Goal: Task Accomplishment & Management: Manage account settings

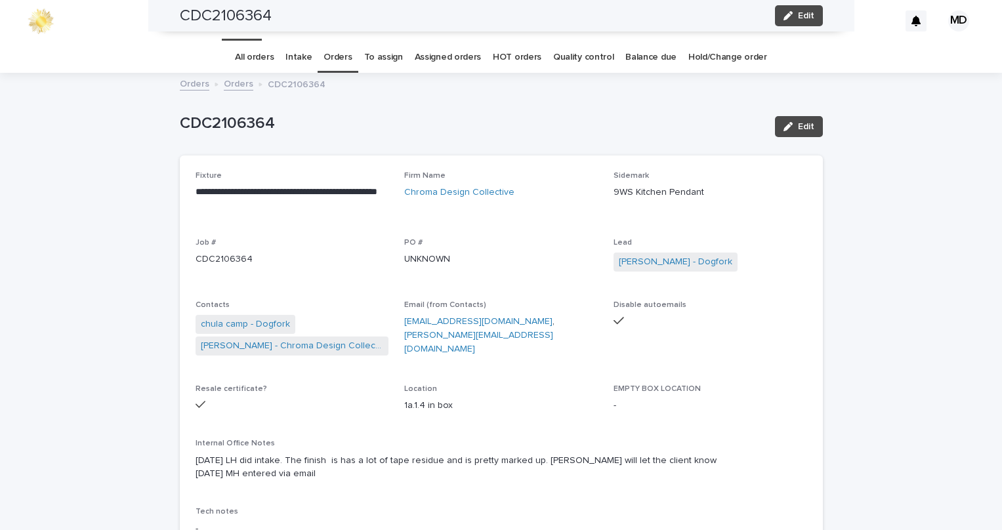
click at [583, 439] on div "Internal Office Notes [DATE] LH did intake. The finish is has a lot of tape res…" at bounding box center [501, 465] width 611 height 52
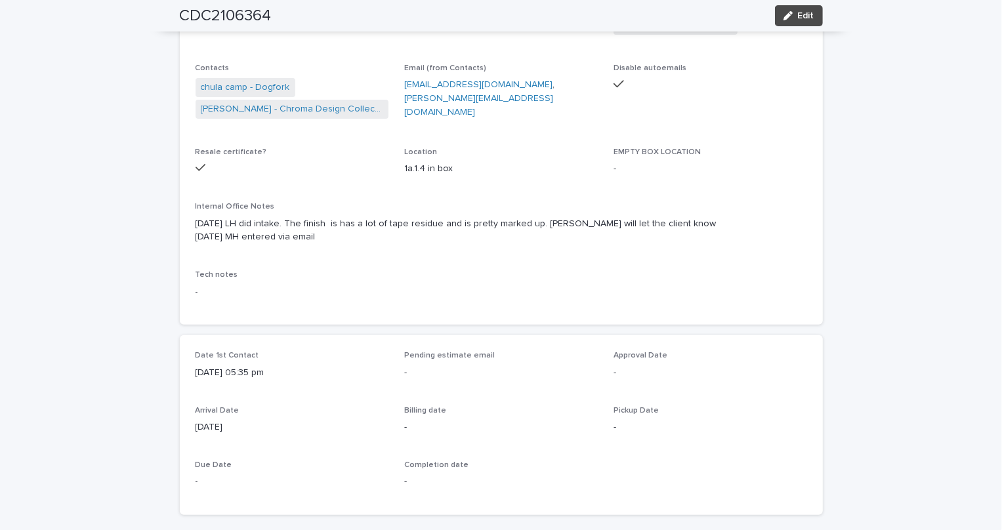
scroll to position [59, 0]
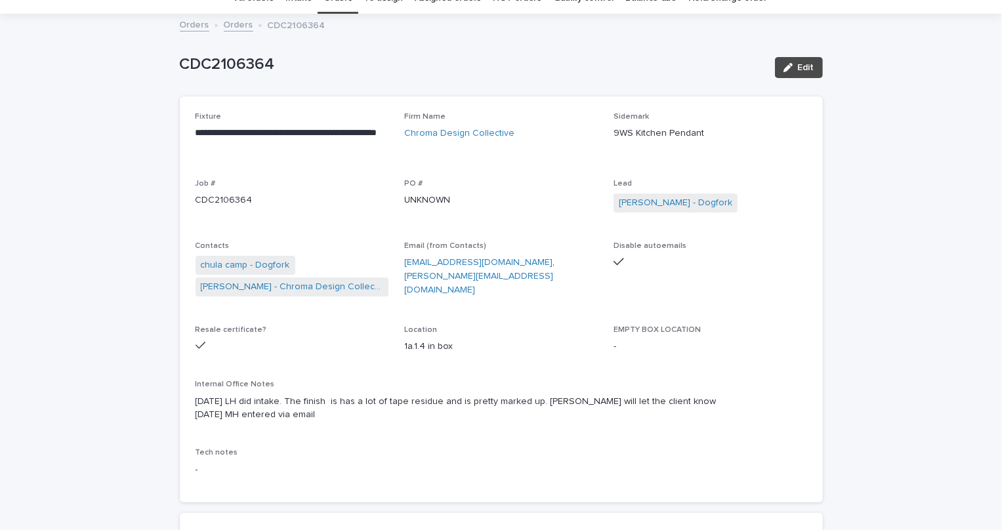
drag, startPoint x: 535, startPoint y: 264, endPoint x: 484, endPoint y: 271, distance: 51.6
click at [484, 271] on div "**********" at bounding box center [501, 299] width 611 height 375
click at [501, 301] on span "Email (from Contacts) [EMAIL_ADDRESS][DOMAIN_NAME] , [PERSON_NAME][EMAIL_ADDRES…" at bounding box center [501, 275] width 194 height 68
drag, startPoint x: 247, startPoint y: 197, endPoint x: 225, endPoint y: 197, distance: 21.7
click at [225, 197] on p "CDC2106364" at bounding box center [293, 201] width 194 height 14
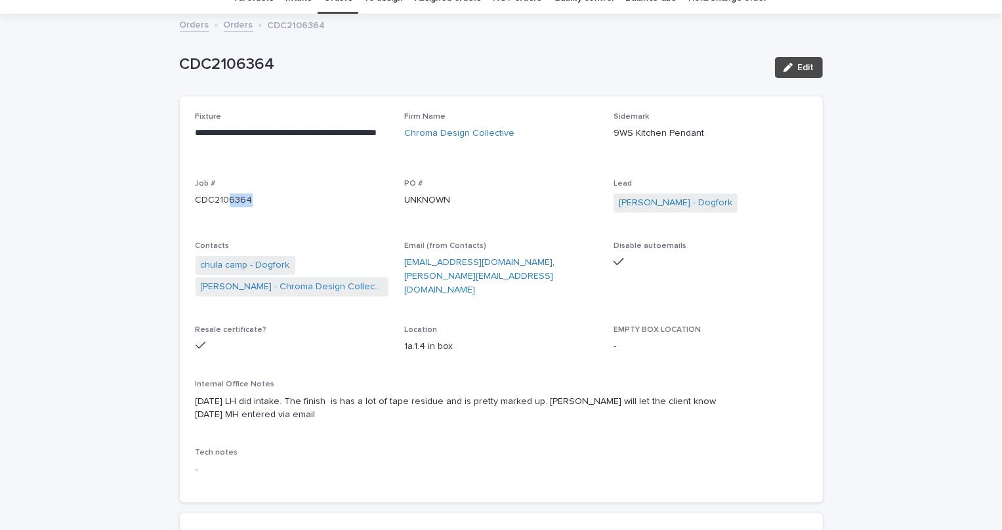
copy p "6364"
click at [802, 58] on button "Edit" at bounding box center [799, 67] width 48 height 21
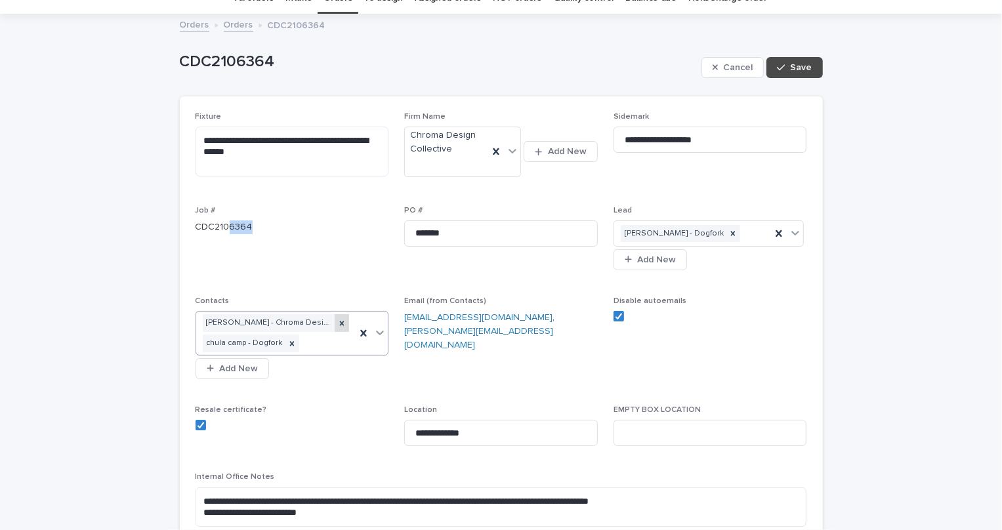
click at [335, 316] on div at bounding box center [342, 323] width 14 height 18
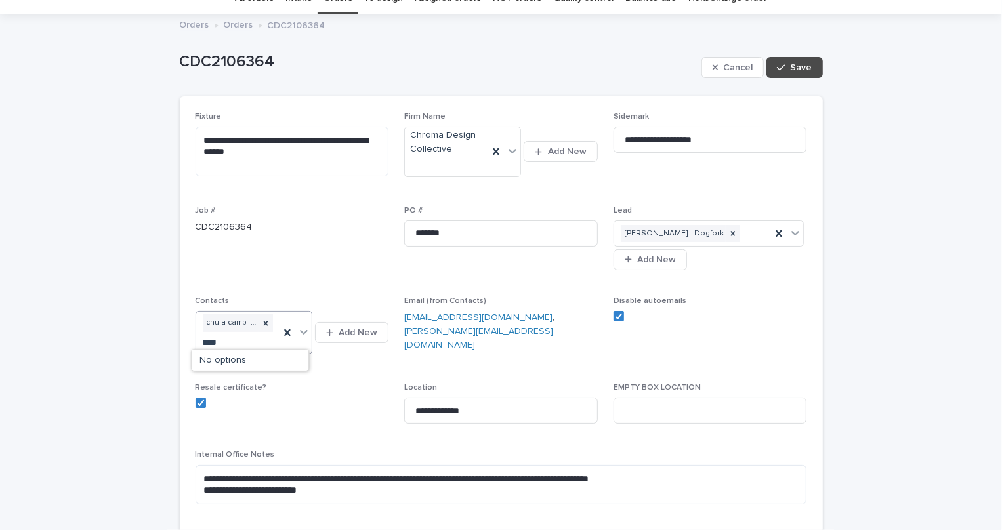
type input "*****"
click at [248, 367] on div "[PERSON_NAME] - Chroma Design Collective" at bounding box center [250, 361] width 117 height 23
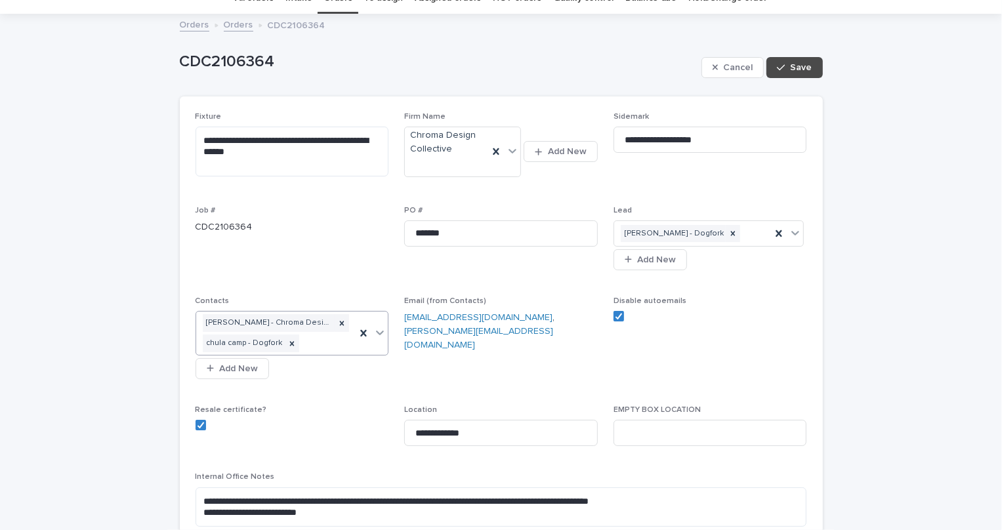
drag, startPoint x: 803, startPoint y: 66, endPoint x: 487, endPoint y: 3, distance: 322.4
click at [803, 67] on span "Save" at bounding box center [802, 67] width 22 height 9
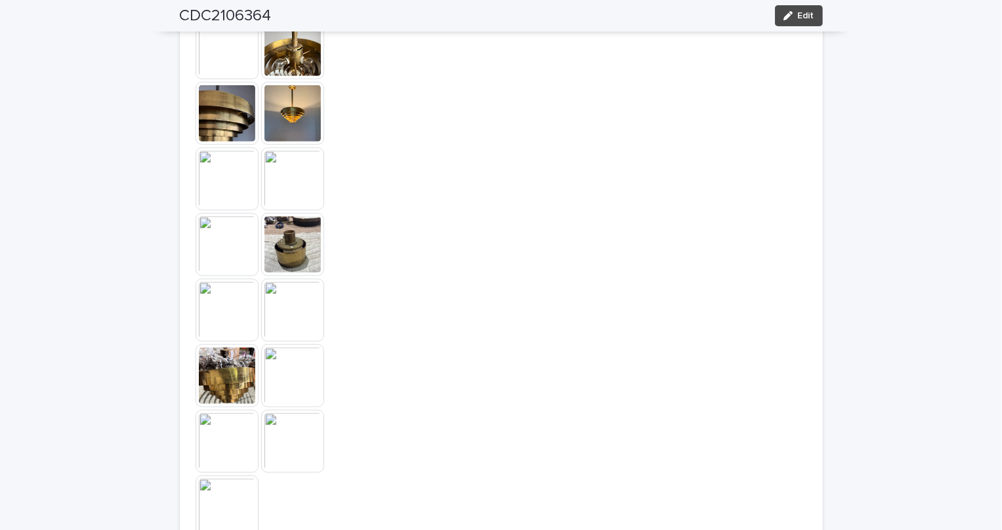
scroll to position [1252, 0]
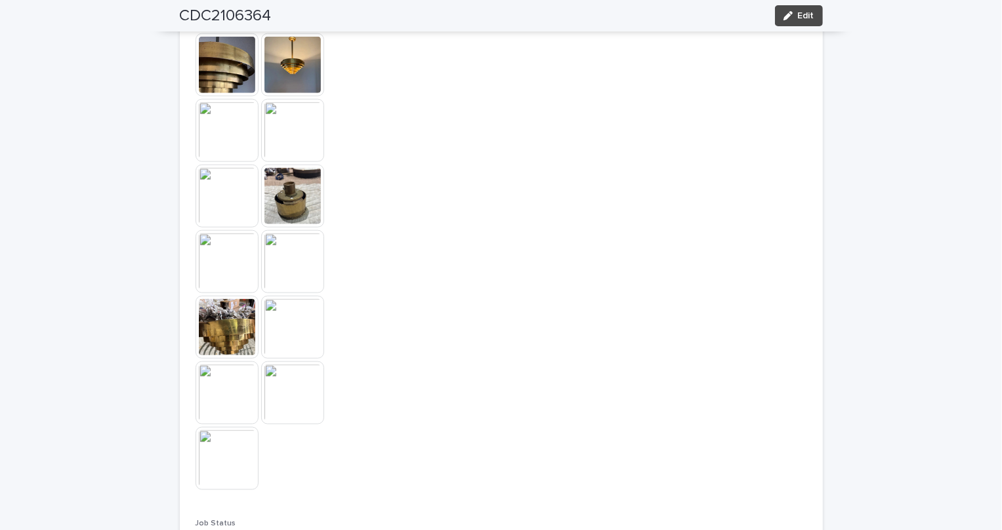
click at [214, 332] on img at bounding box center [227, 327] width 63 height 63
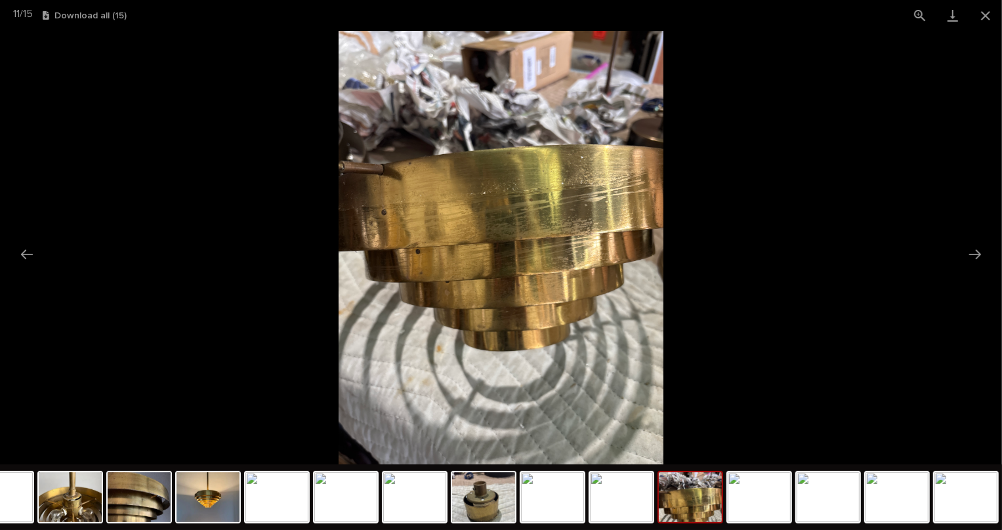
scroll to position [0, 0]
click at [978, 253] on button "Next slide" at bounding box center [975, 254] width 28 height 26
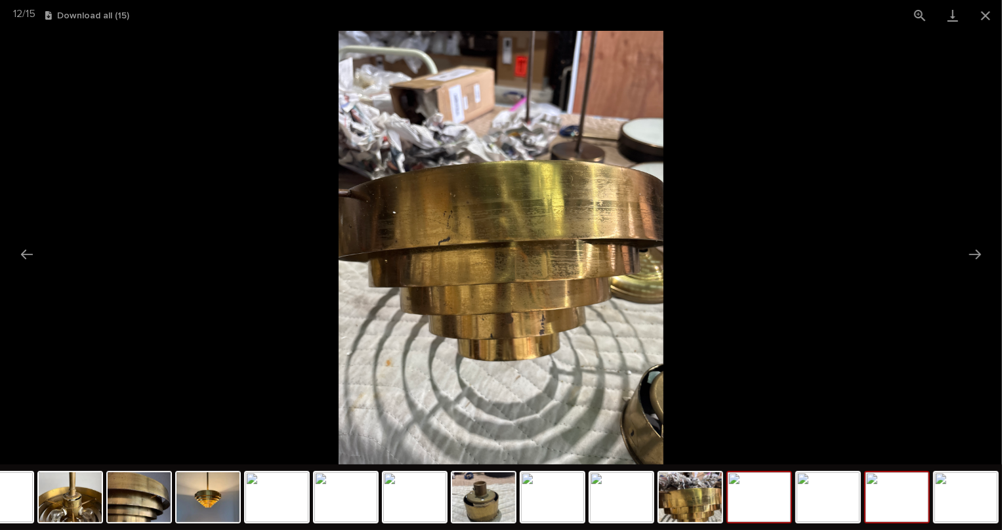
click at [905, 505] on img at bounding box center [896, 497] width 63 height 50
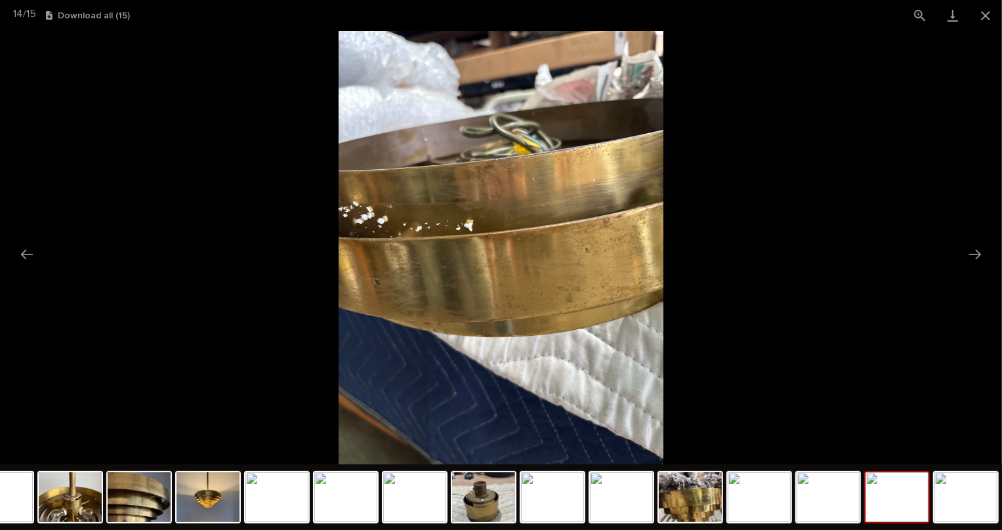
click at [907, 506] on img at bounding box center [896, 497] width 63 height 50
click at [968, 491] on img at bounding box center [965, 497] width 63 height 50
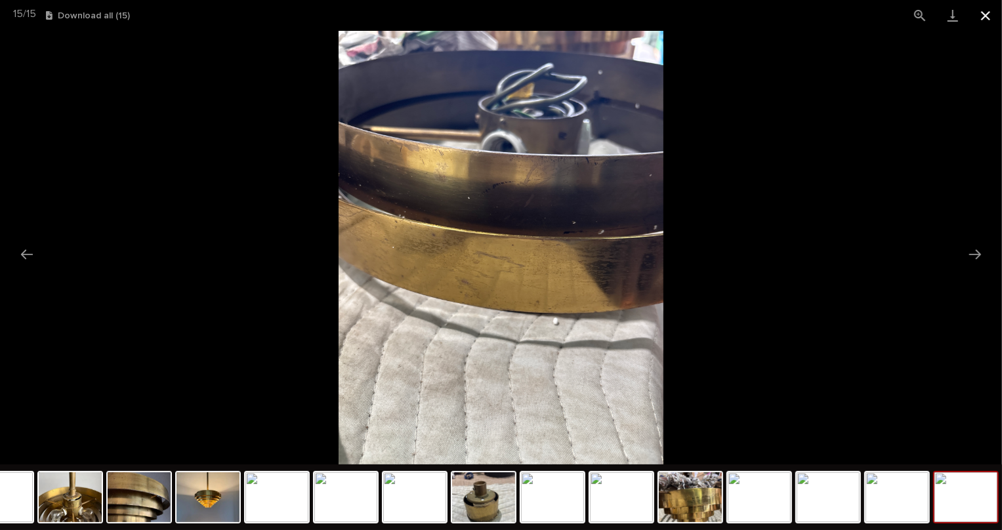
click at [983, 18] on button "Close gallery" at bounding box center [985, 15] width 33 height 31
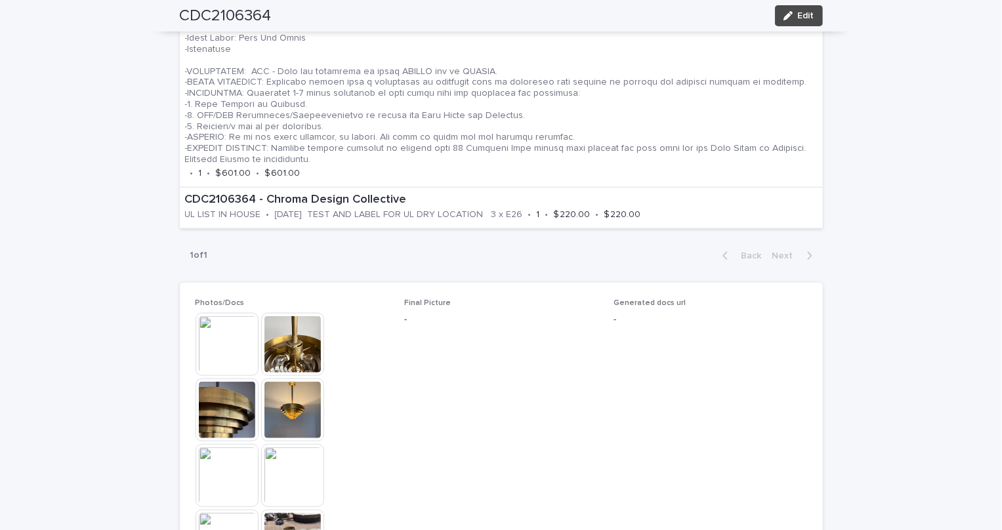
scroll to position [835, 0]
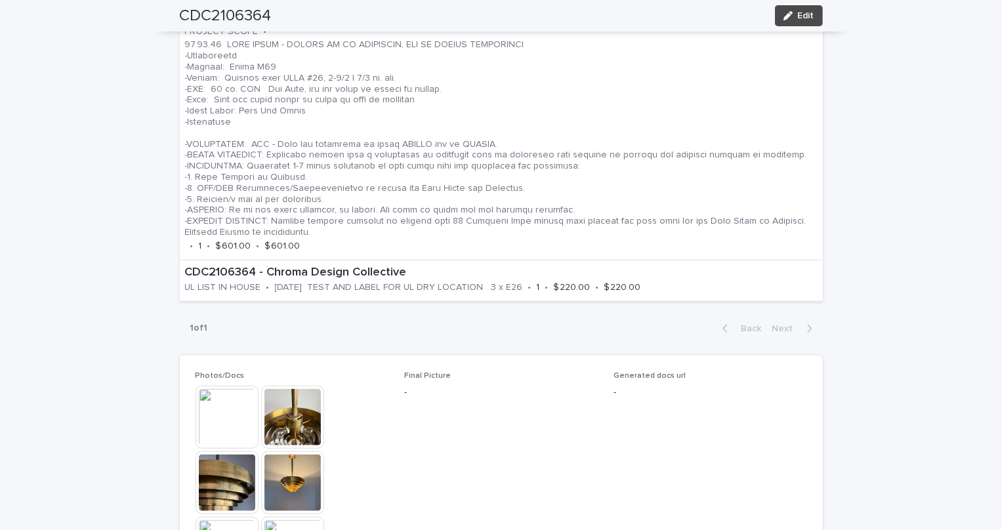
click at [806, 18] on span "Edit" at bounding box center [806, 15] width 16 height 9
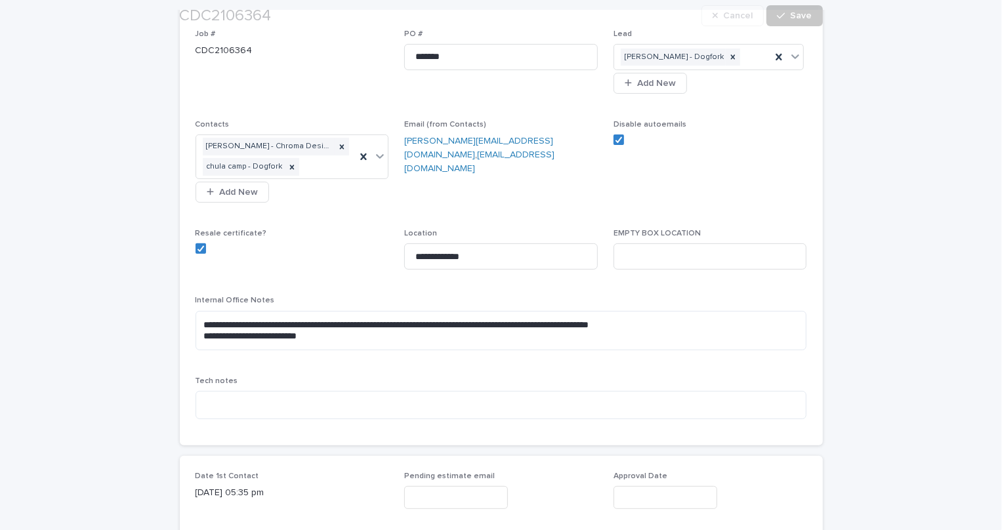
scroll to position [298, 0]
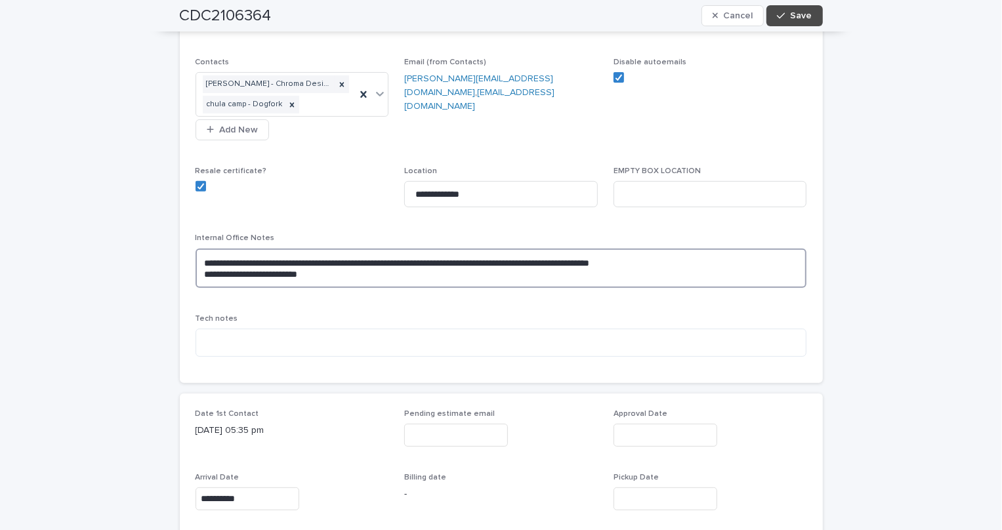
click at [562, 258] on textarea "**********" at bounding box center [501, 268] width 611 height 39
click at [685, 255] on textarea "**********" at bounding box center [501, 268] width 611 height 39
type textarea "**********"
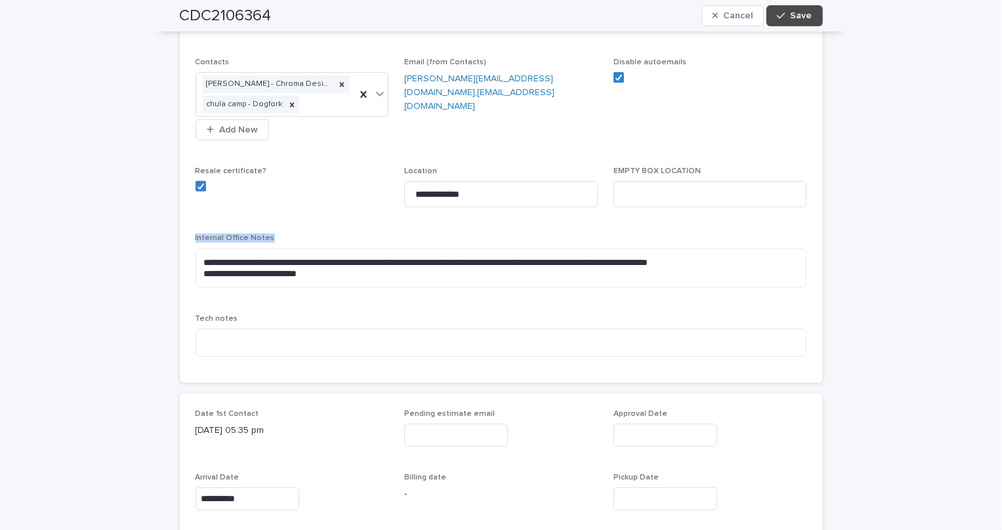
drag, startPoint x: 691, startPoint y: 184, endPoint x: 703, endPoint y: 142, distance: 44.2
click at [693, 157] on div "**********" at bounding box center [501, 120] width 611 height 494
drag, startPoint x: 703, startPoint y: 142, endPoint x: 810, endPoint y: 26, distance: 157.4
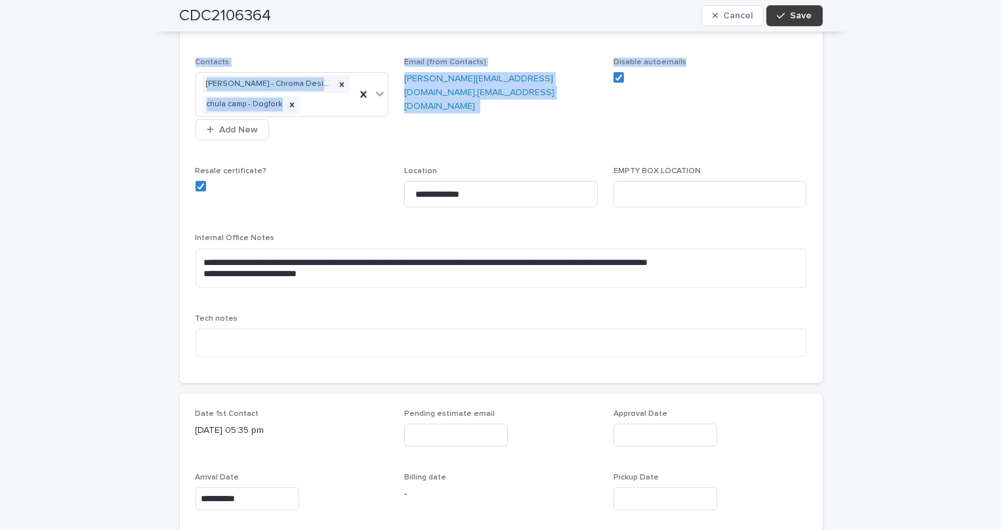
drag, startPoint x: 801, startPoint y: 24, endPoint x: 802, endPoint y: 9, distance: 15.1
click at [801, 23] on button "Save" at bounding box center [794, 15] width 56 height 21
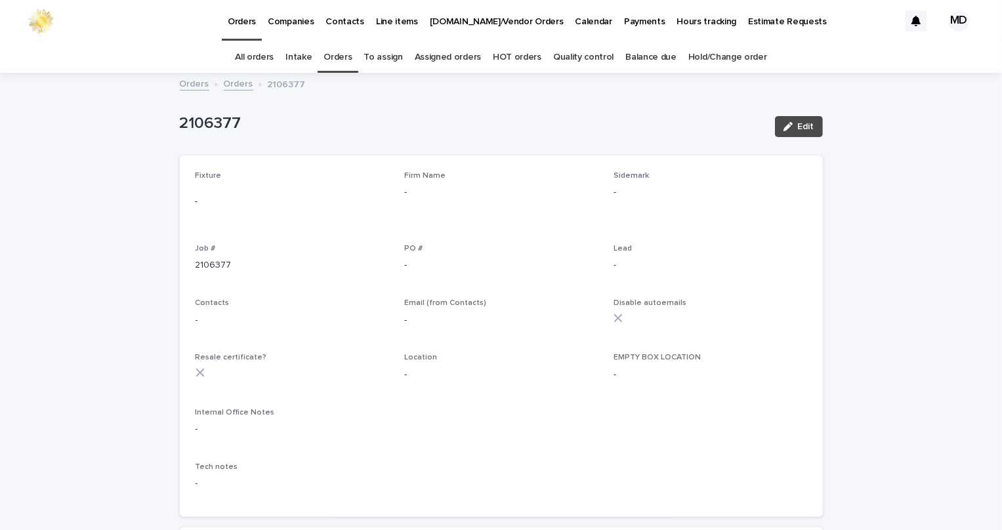
click at [338, 52] on link "Orders" at bounding box center [337, 57] width 28 height 31
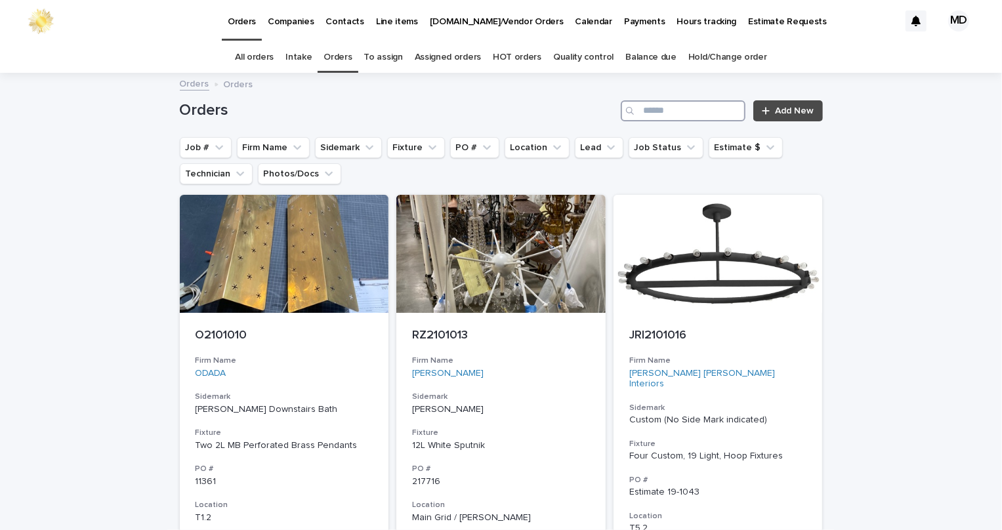
click at [654, 110] on input "Search" at bounding box center [683, 110] width 125 height 21
type input "*****"
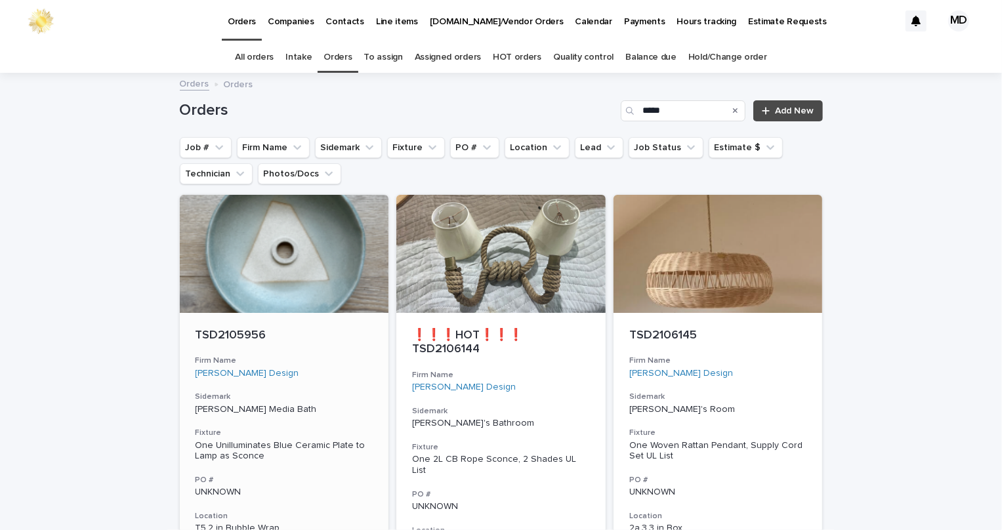
click at [289, 294] on div at bounding box center [284, 254] width 209 height 118
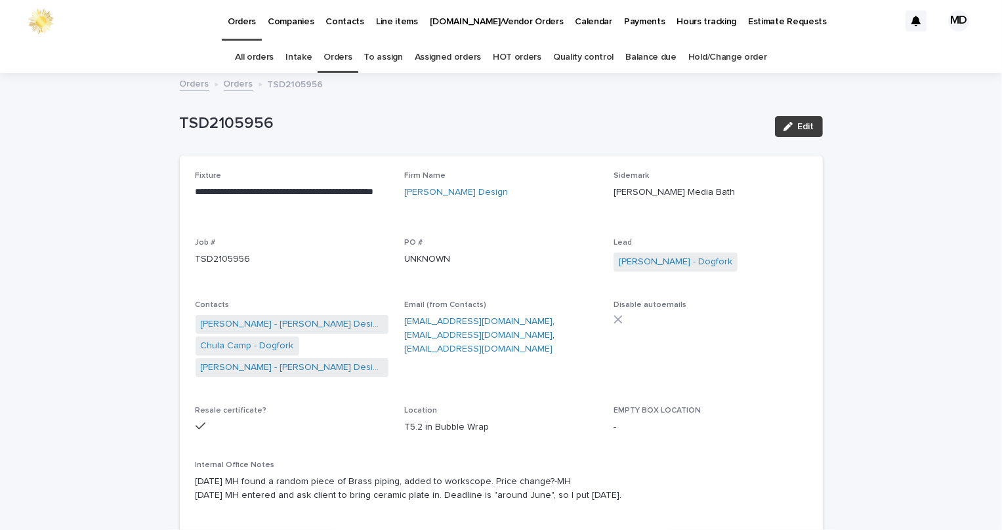
click at [793, 123] on div "button" at bounding box center [790, 126] width 14 height 9
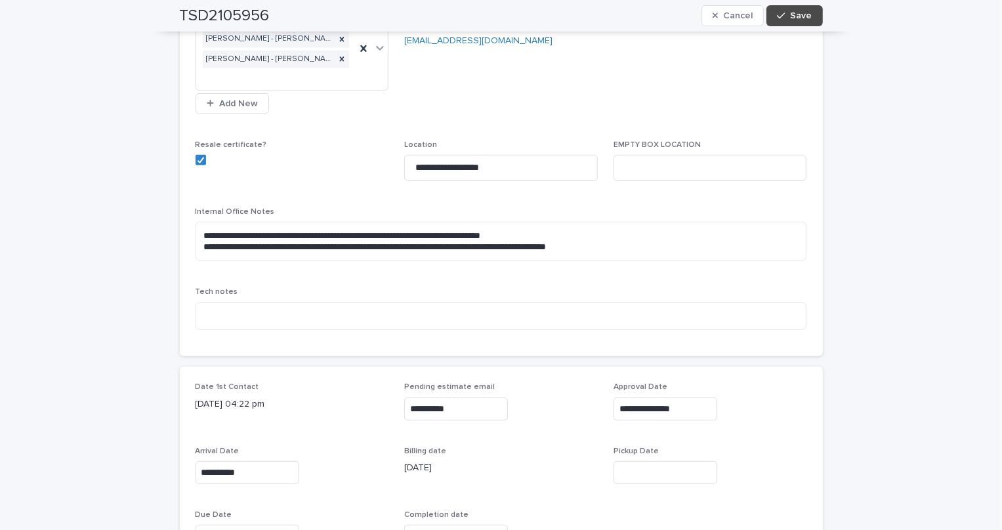
scroll to position [417, 0]
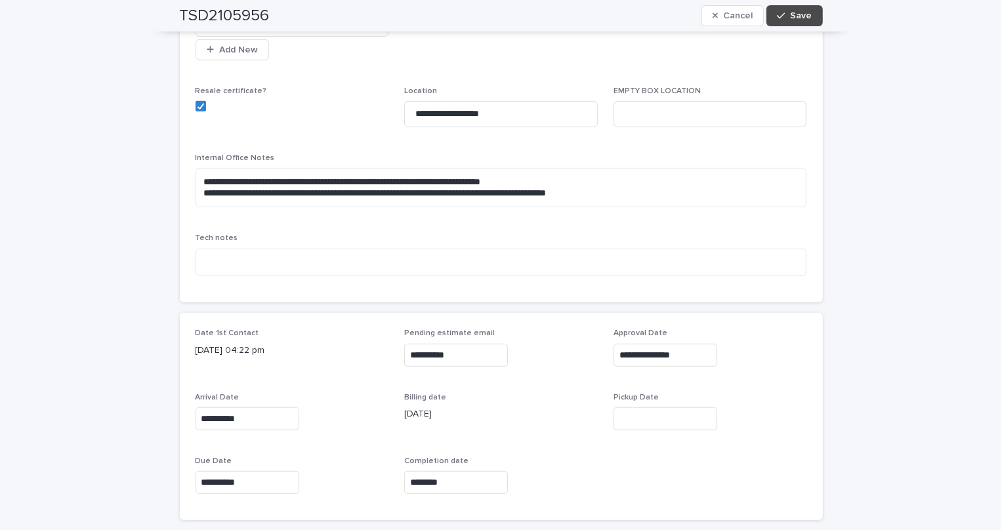
click at [662, 417] on input "text" at bounding box center [665, 418] width 104 height 23
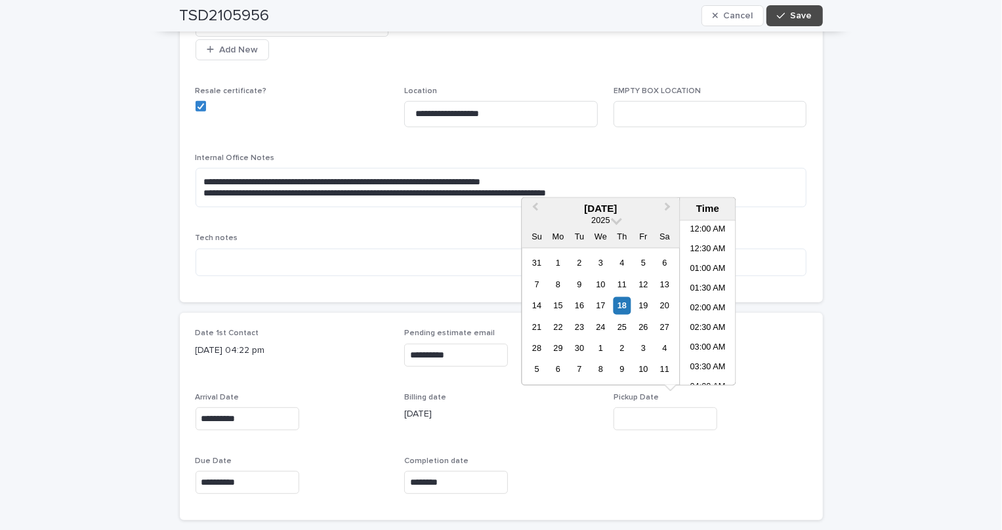
scroll to position [459, 0]
click at [624, 305] on div "18" at bounding box center [622, 306] width 18 height 18
type input "**********"
click at [792, 12] on span "Save" at bounding box center [802, 15] width 22 height 9
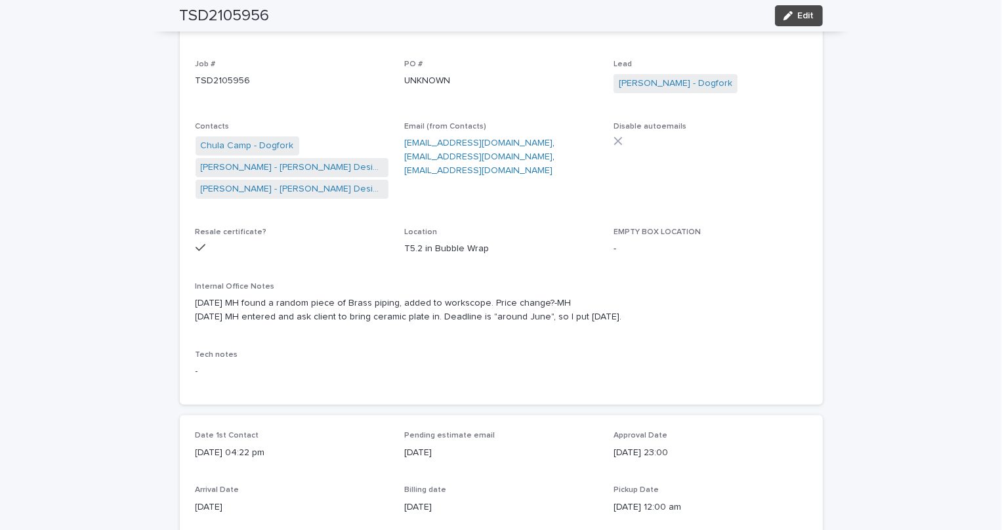
scroll to position [0, 0]
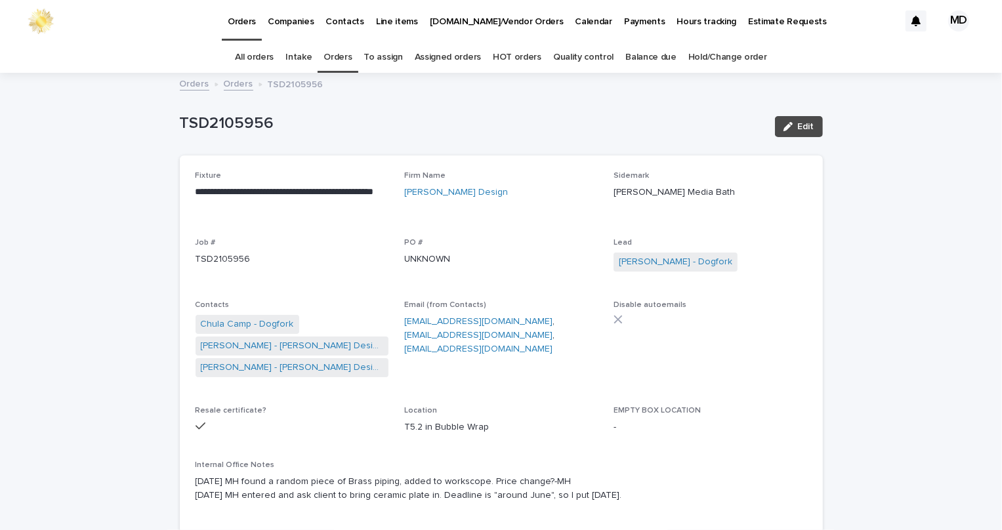
click at [331, 62] on link "Orders" at bounding box center [337, 57] width 28 height 31
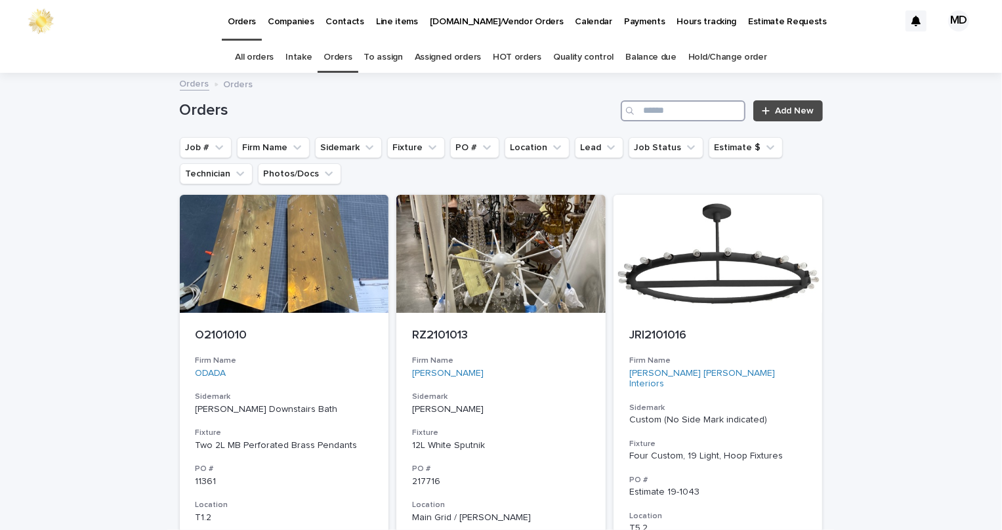
click at [701, 110] on input "Search" at bounding box center [683, 110] width 125 height 21
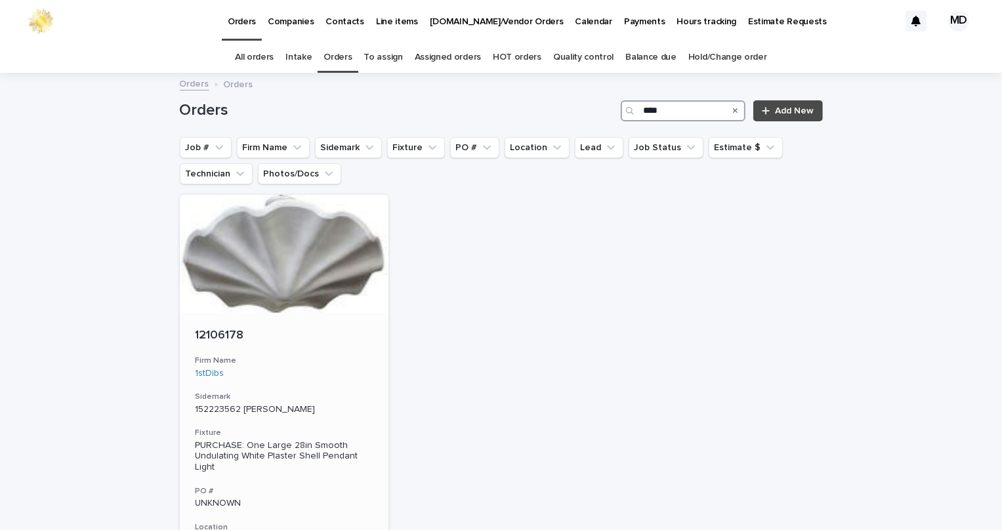
type input "****"
click at [228, 291] on div at bounding box center [284, 254] width 209 height 118
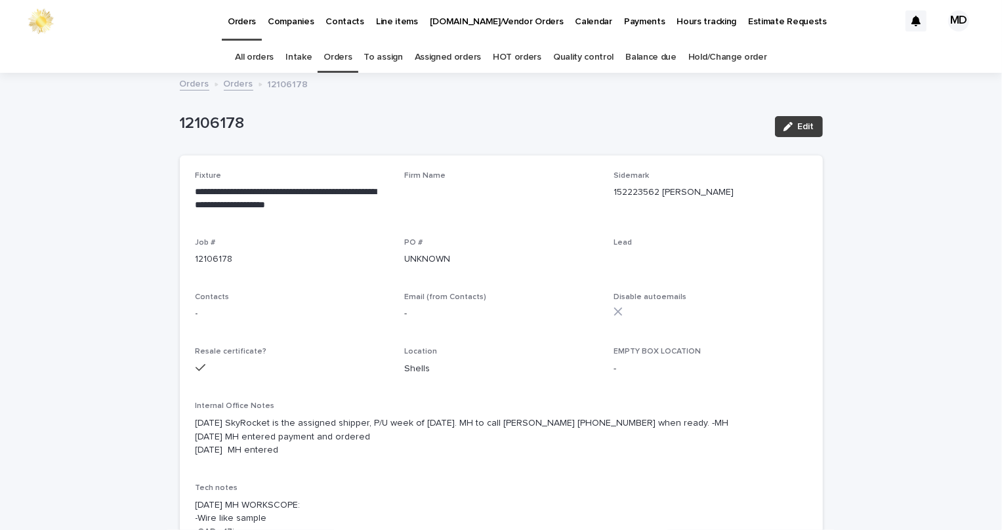
click at [798, 127] on span "Edit" at bounding box center [806, 126] width 16 height 9
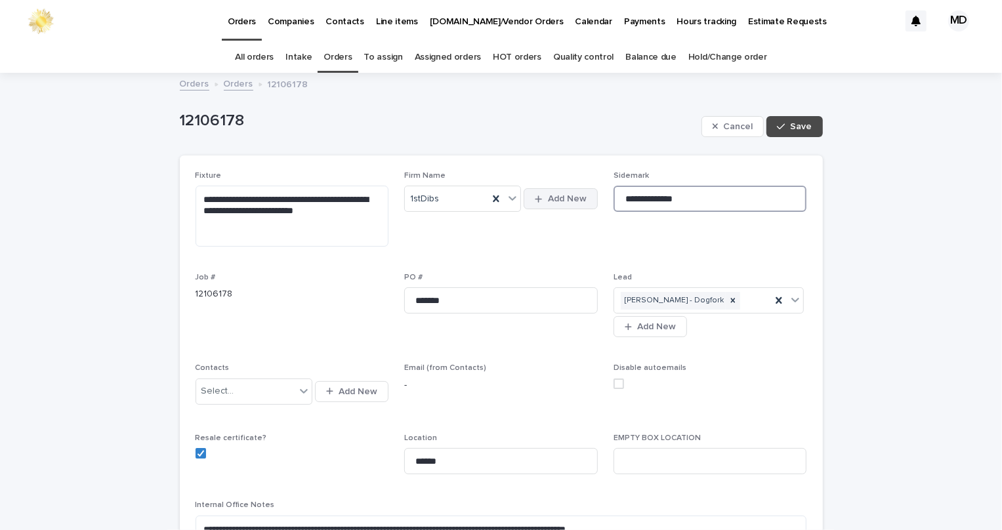
drag, startPoint x: 667, startPoint y: 201, endPoint x: 544, endPoint y: 205, distance: 122.7
click at [544, 205] on div "**********" at bounding box center [501, 424] width 611 height 506
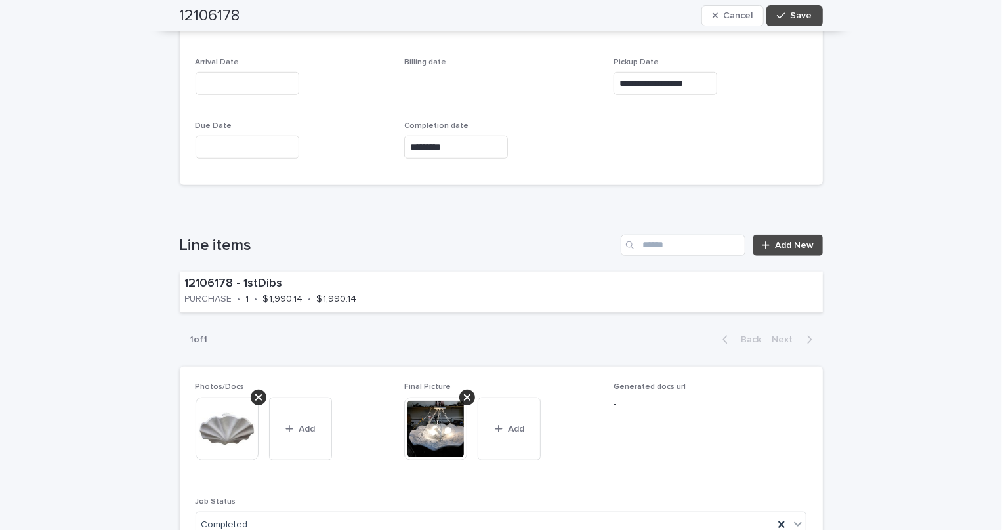
scroll to position [835, 0]
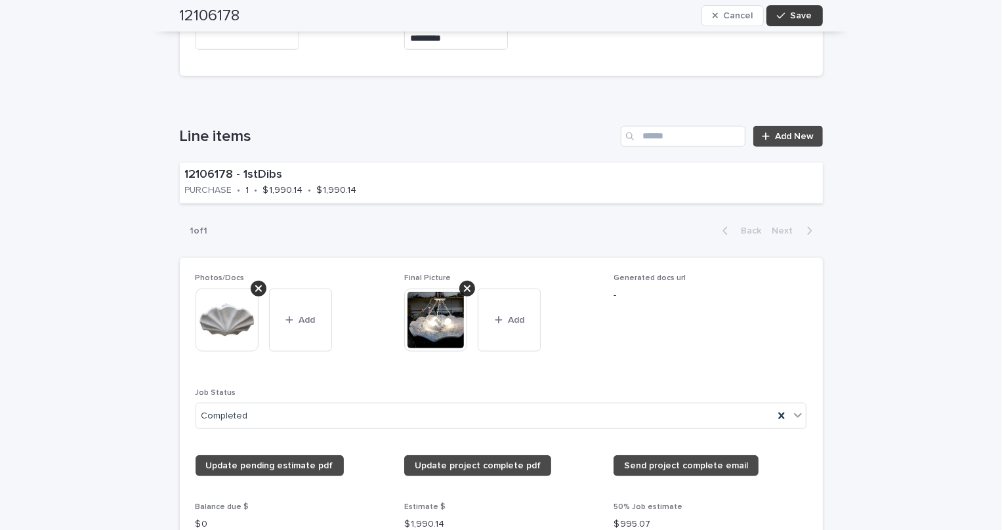
click at [785, 10] on button "Save" at bounding box center [794, 15] width 56 height 21
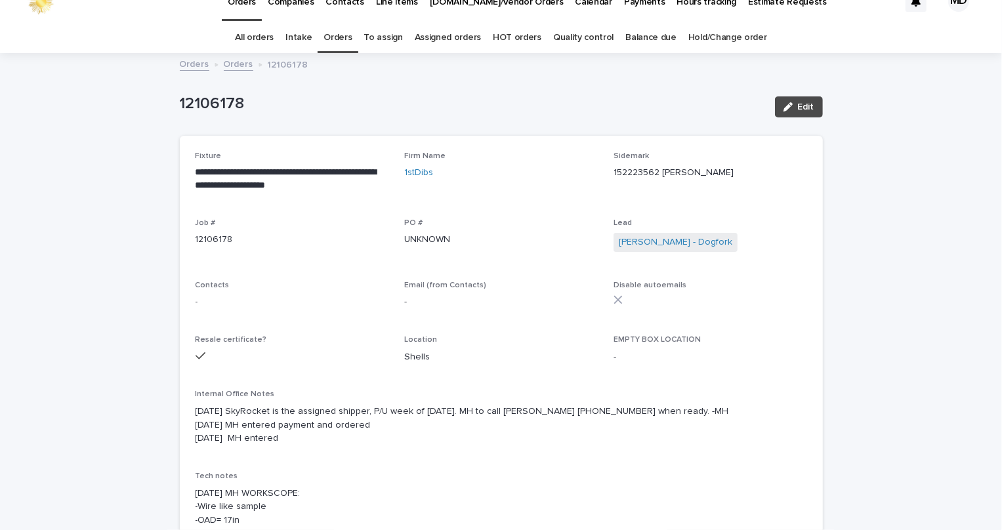
scroll to position [0, 0]
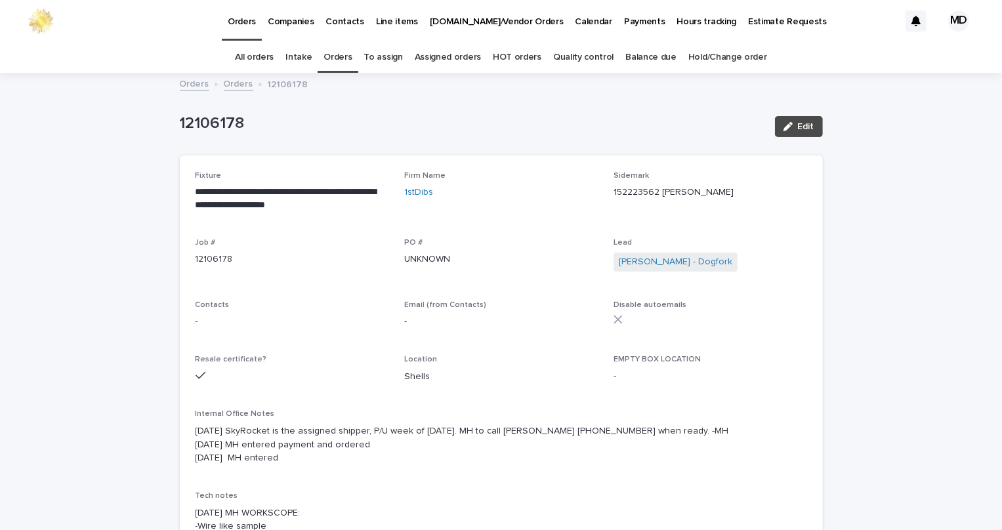
click at [339, 56] on link "Orders" at bounding box center [337, 57] width 28 height 31
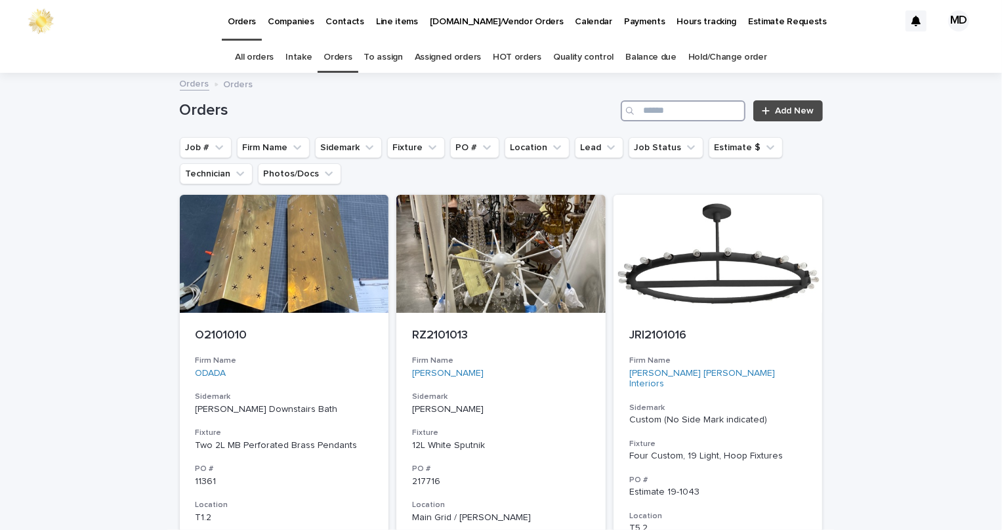
click at [700, 103] on input "Search" at bounding box center [683, 110] width 125 height 21
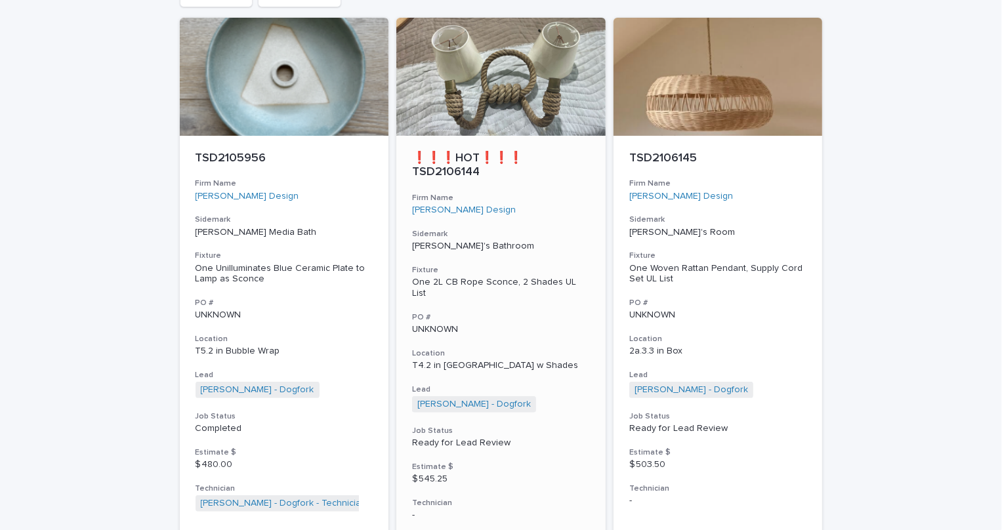
scroll to position [119, 0]
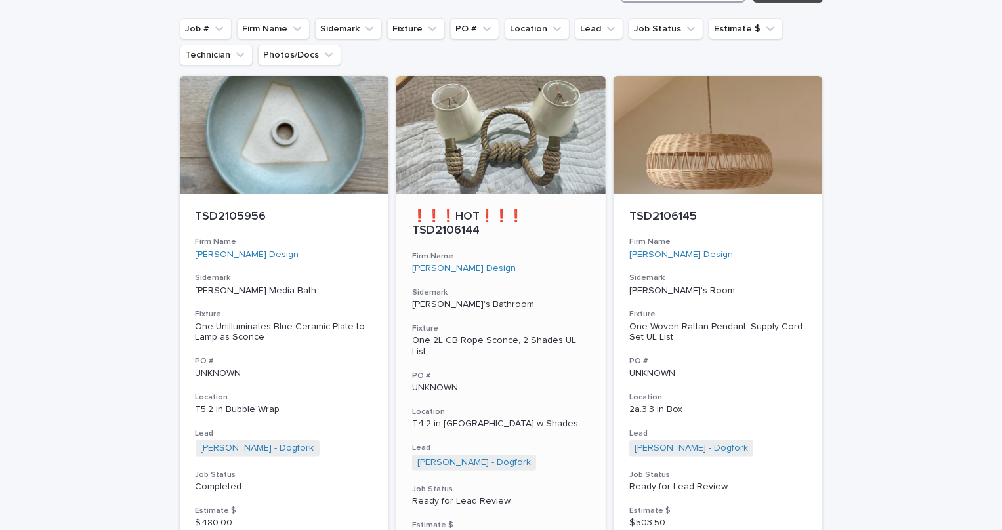
type input "*****"
click at [525, 152] on div at bounding box center [500, 135] width 209 height 118
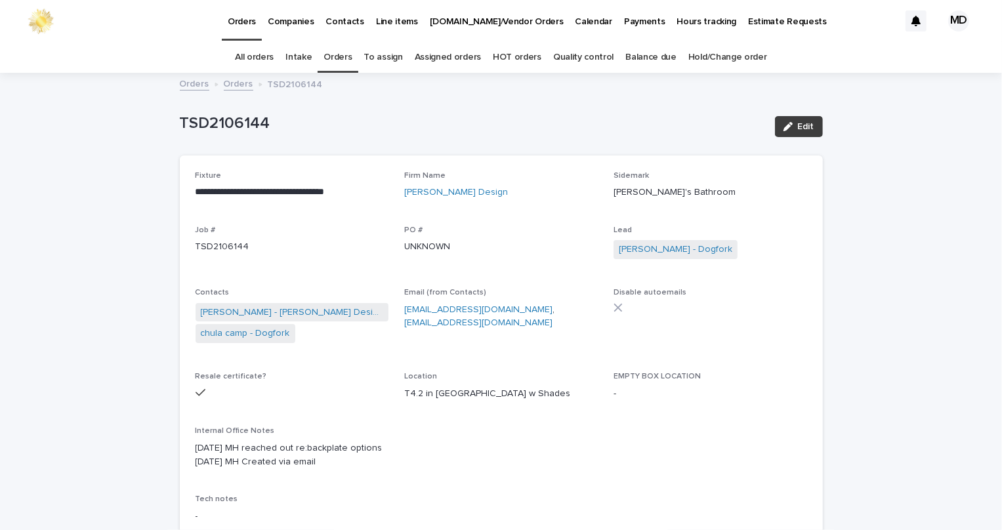
click at [801, 127] on span "Edit" at bounding box center [806, 126] width 16 height 9
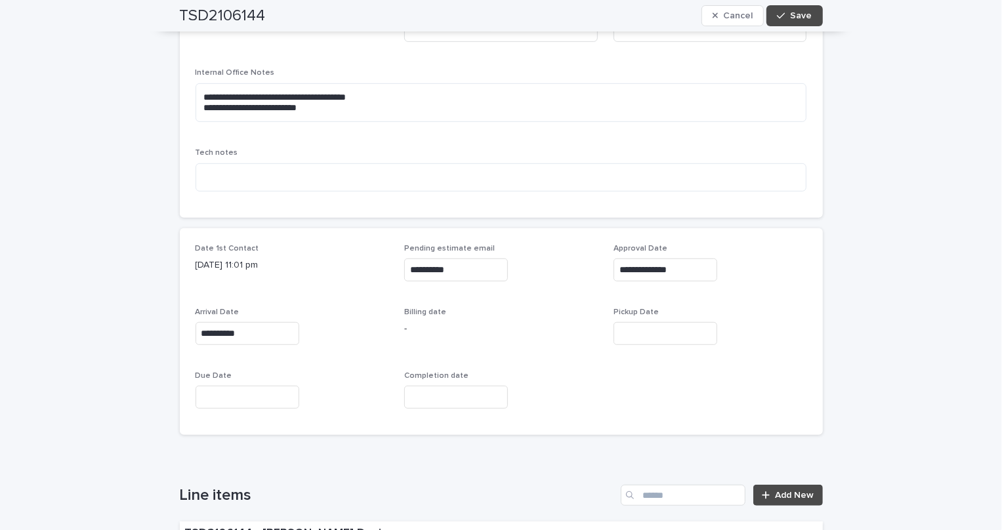
scroll to position [477, 0]
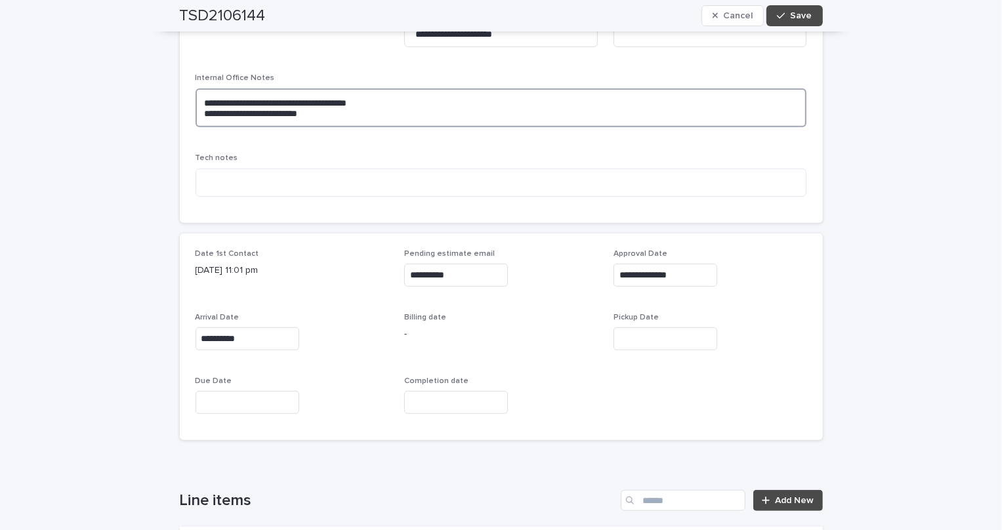
click at [199, 96] on textarea "**********" at bounding box center [501, 108] width 611 height 39
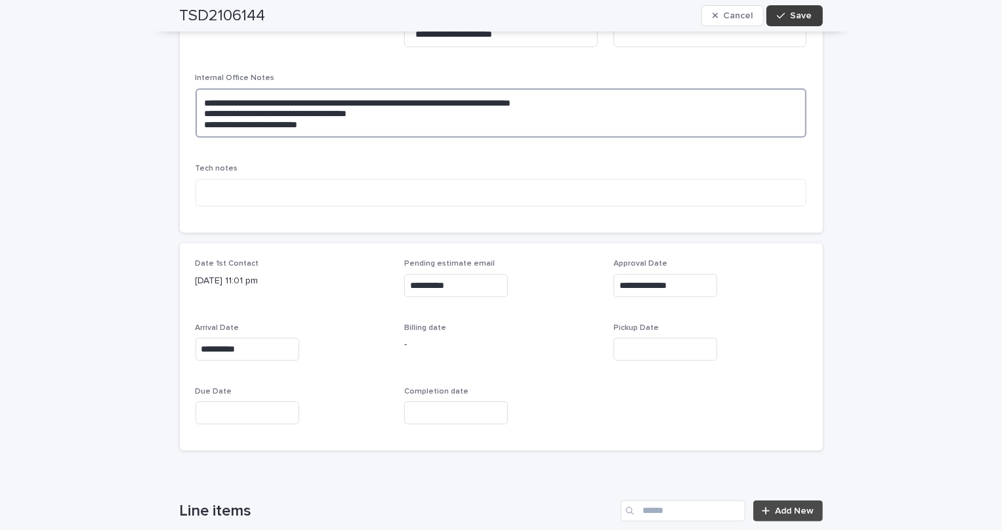
type textarea "**********"
click at [802, 8] on button "Save" at bounding box center [794, 15] width 56 height 21
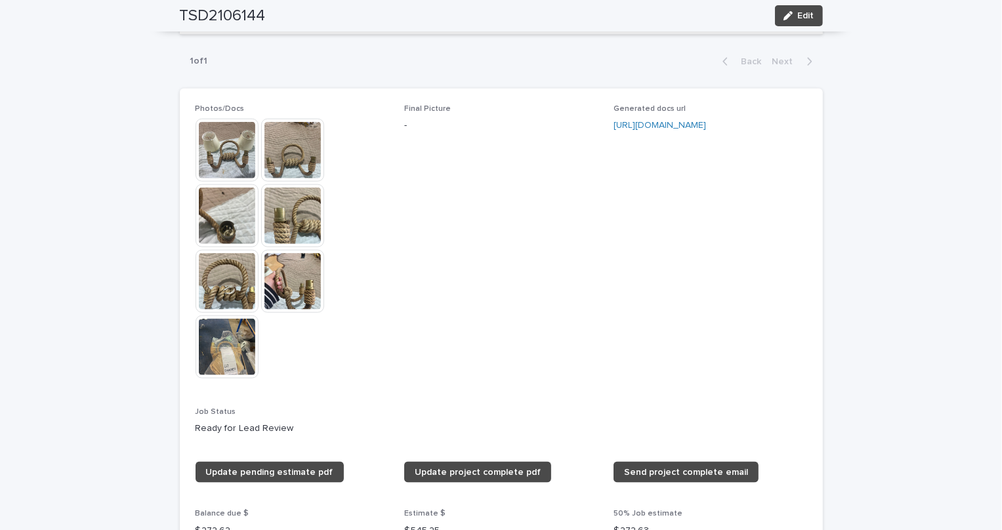
scroll to position [1175, 0]
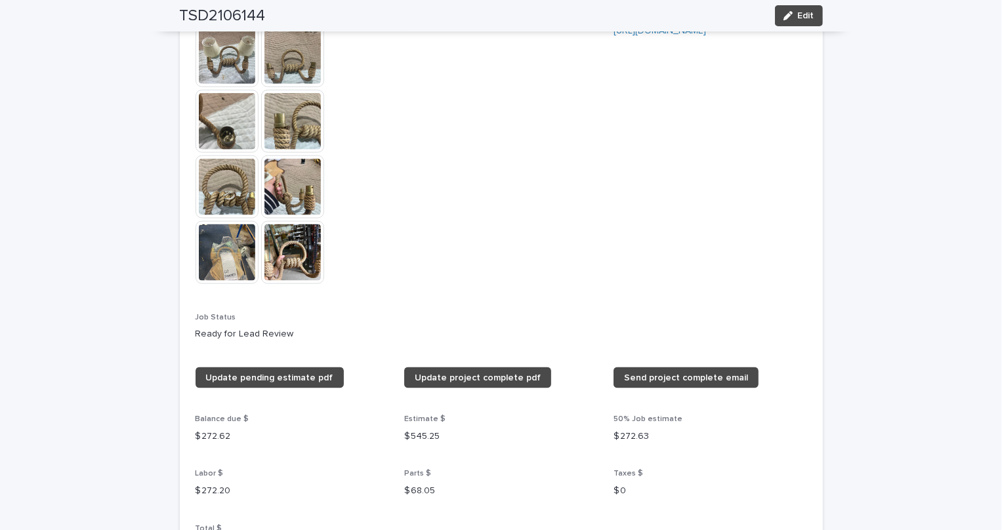
scroll to position [1252, 0]
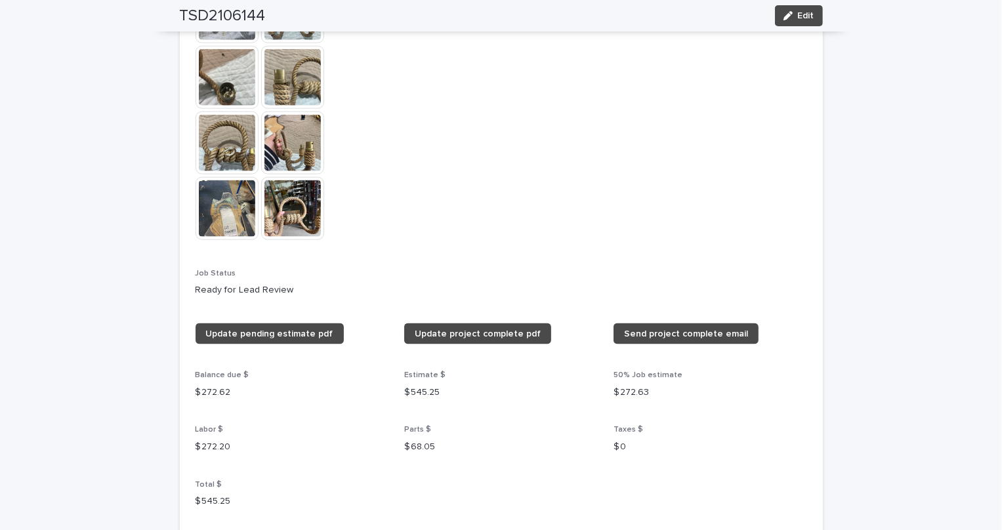
click at [293, 203] on img at bounding box center [292, 208] width 63 height 63
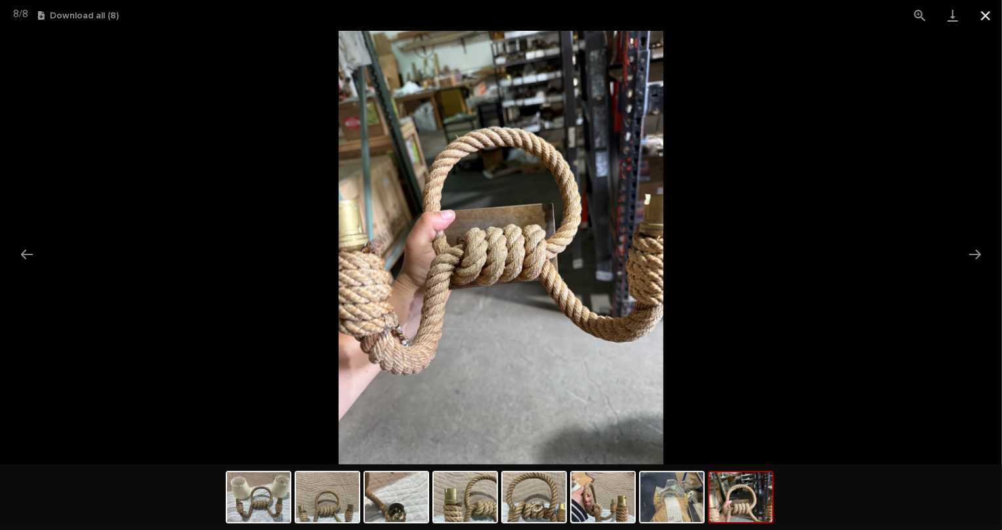
click at [984, 19] on button "Close gallery" at bounding box center [985, 15] width 33 height 31
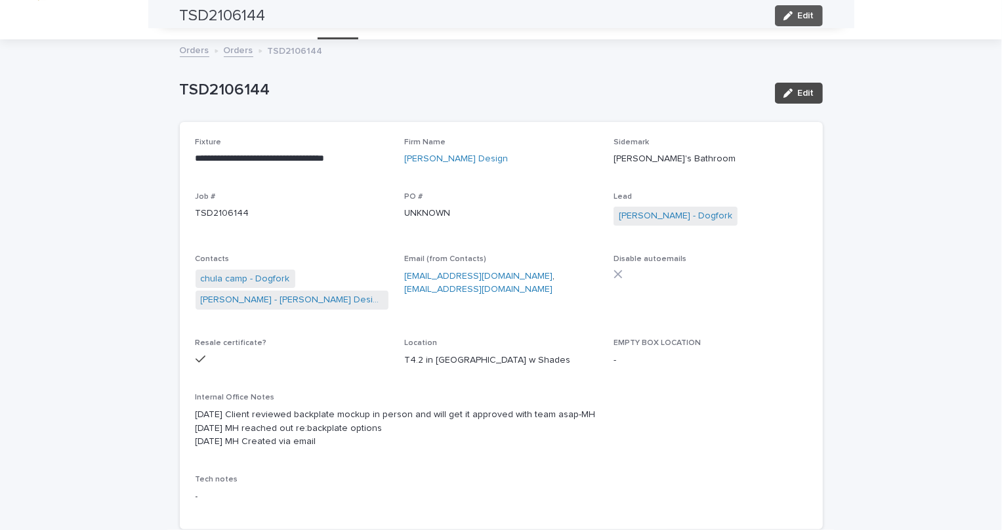
scroll to position [0, 0]
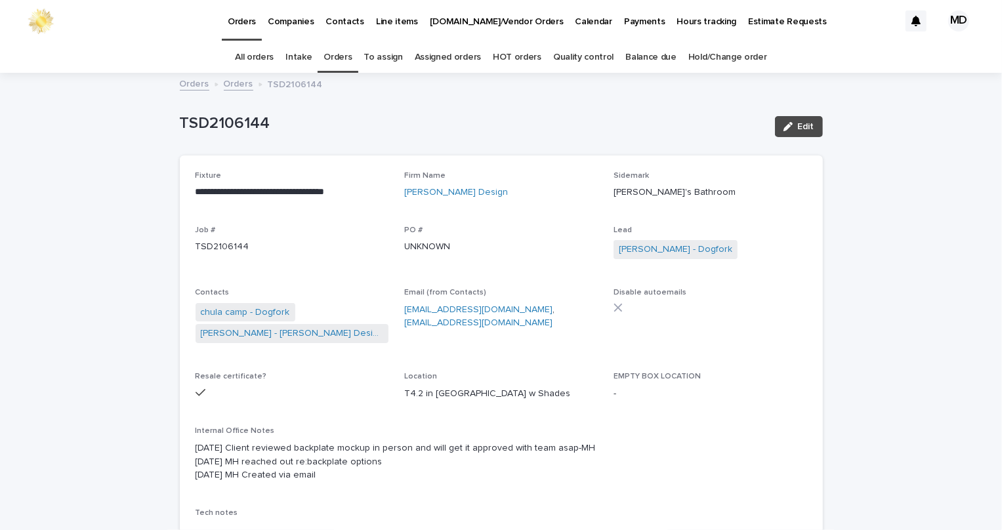
click at [340, 54] on link "Orders" at bounding box center [337, 57] width 28 height 31
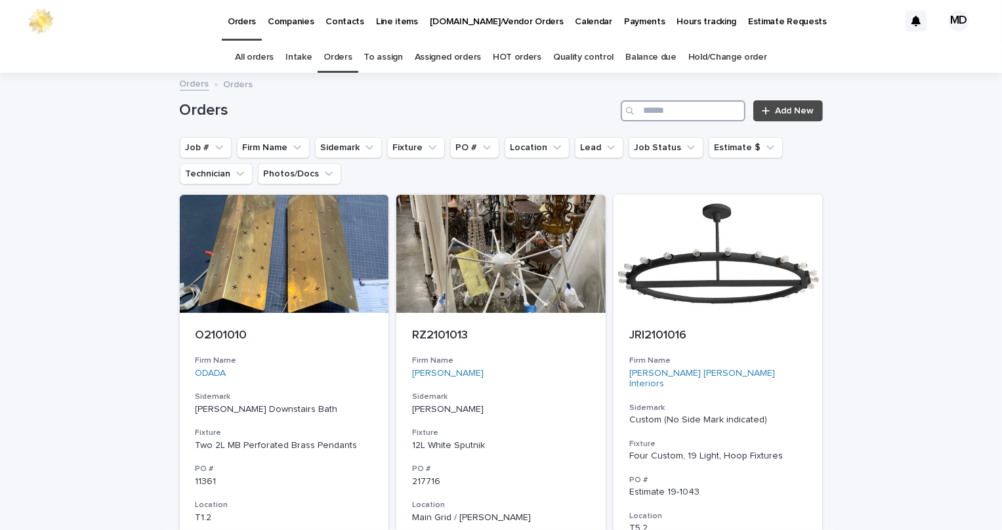
click at [660, 107] on input "Search" at bounding box center [683, 110] width 125 height 21
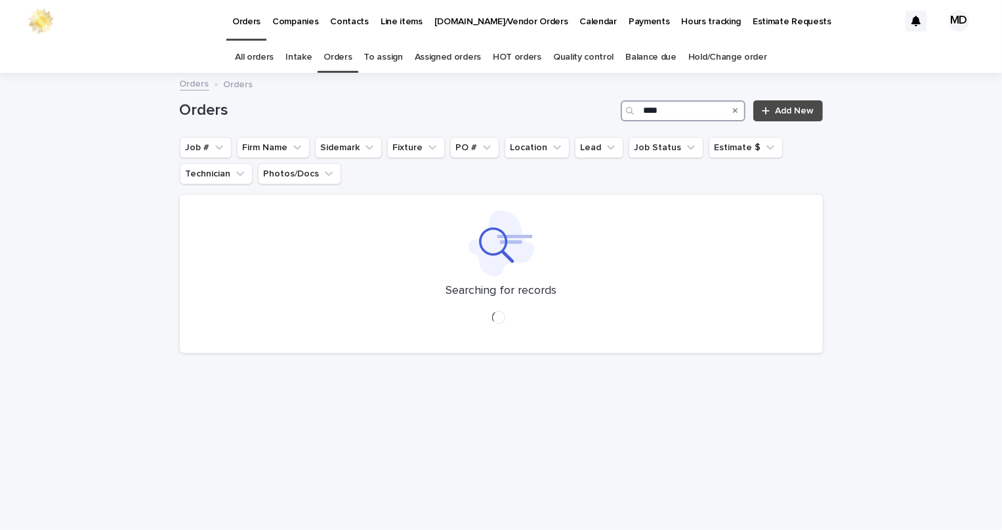
type input "*****"
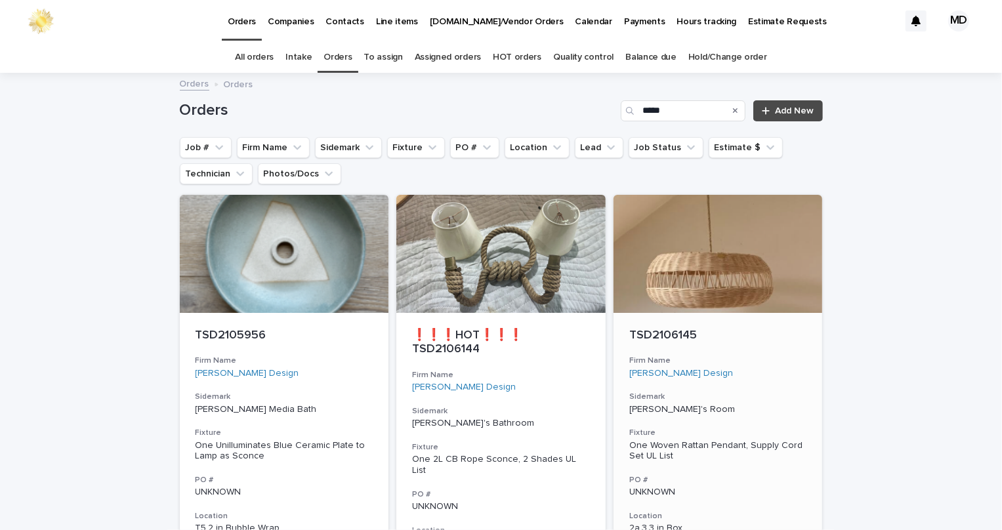
click at [738, 291] on div at bounding box center [717, 254] width 209 height 118
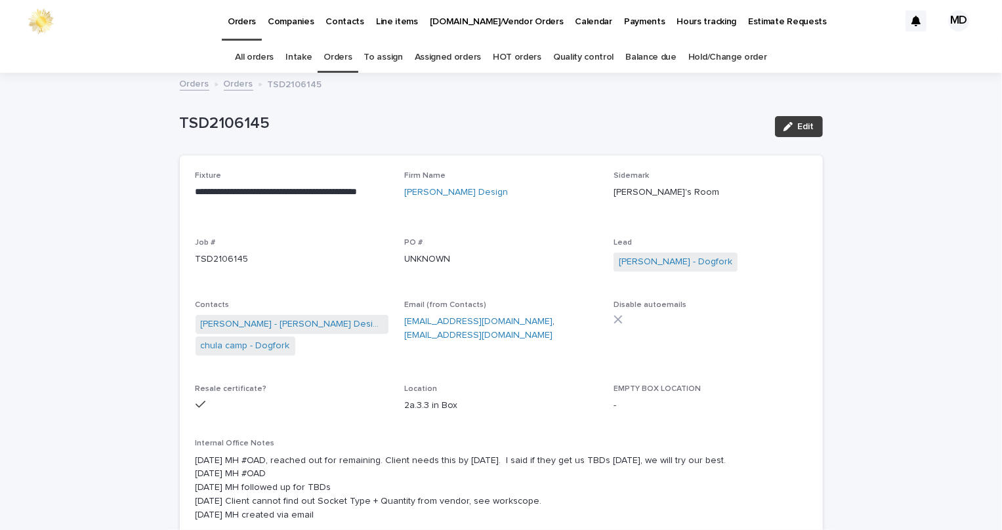
click at [808, 125] on span "Edit" at bounding box center [806, 126] width 16 height 9
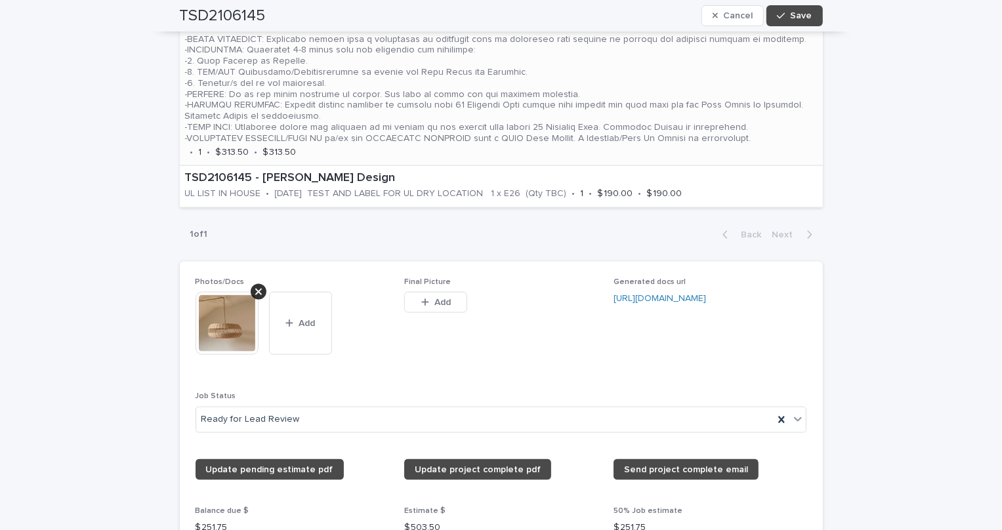
scroll to position [954, 0]
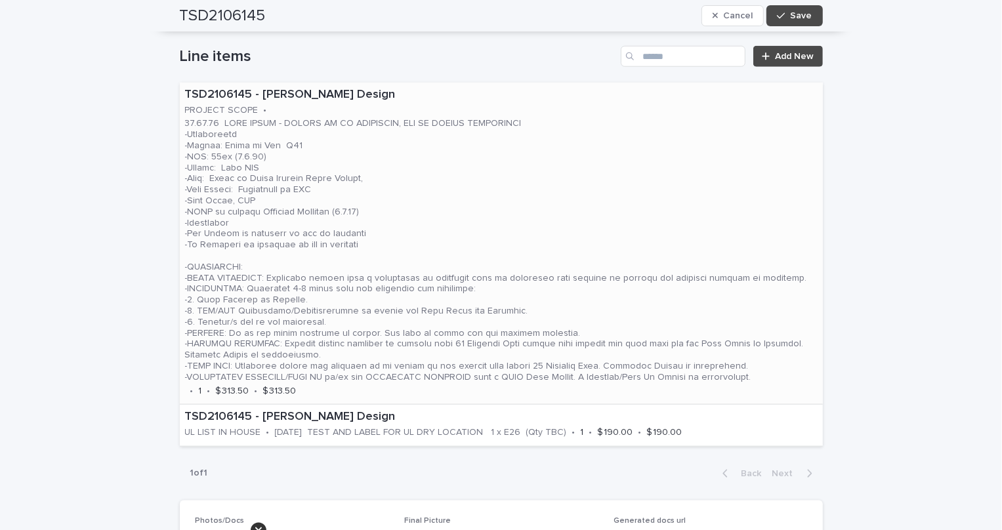
click at [468, 181] on p at bounding box center [501, 250] width 632 height 264
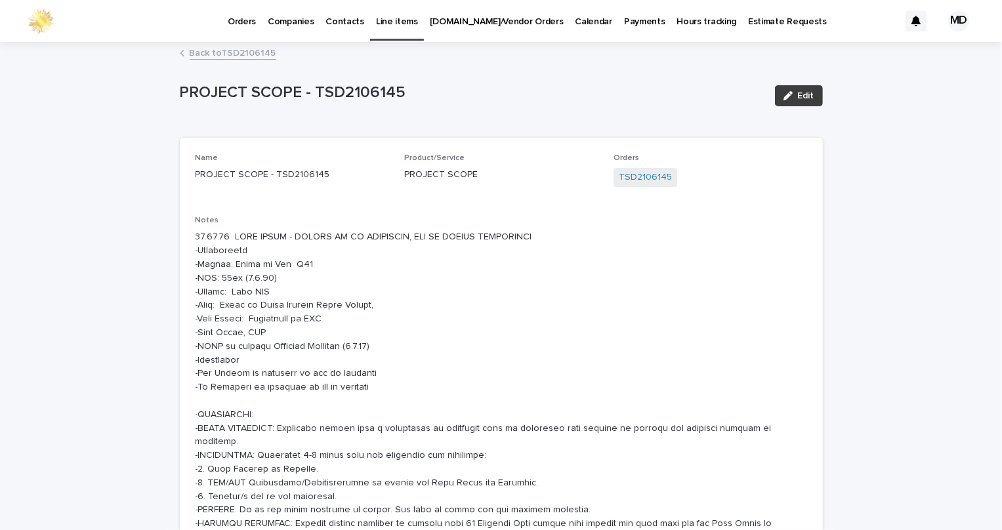
click at [800, 88] on button "Edit" at bounding box center [799, 95] width 48 height 21
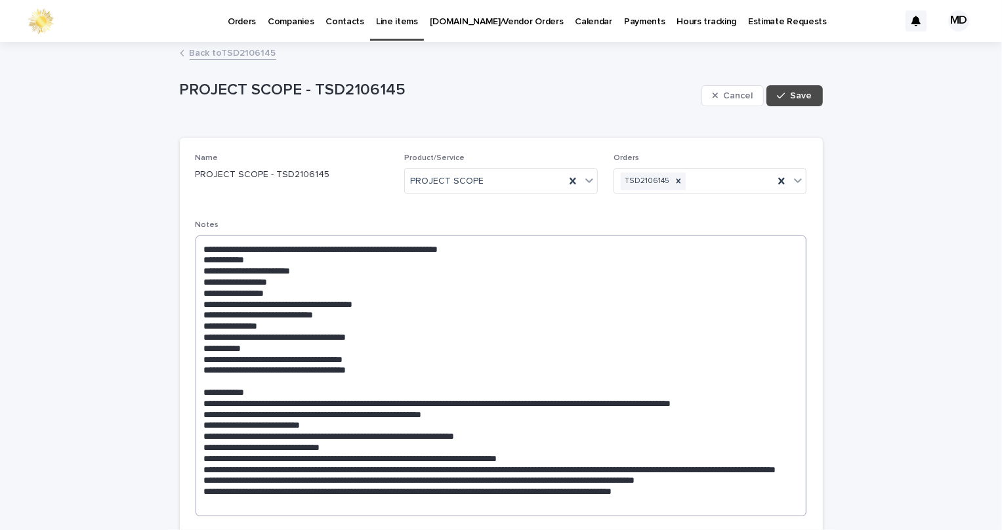
scroll to position [59, 0]
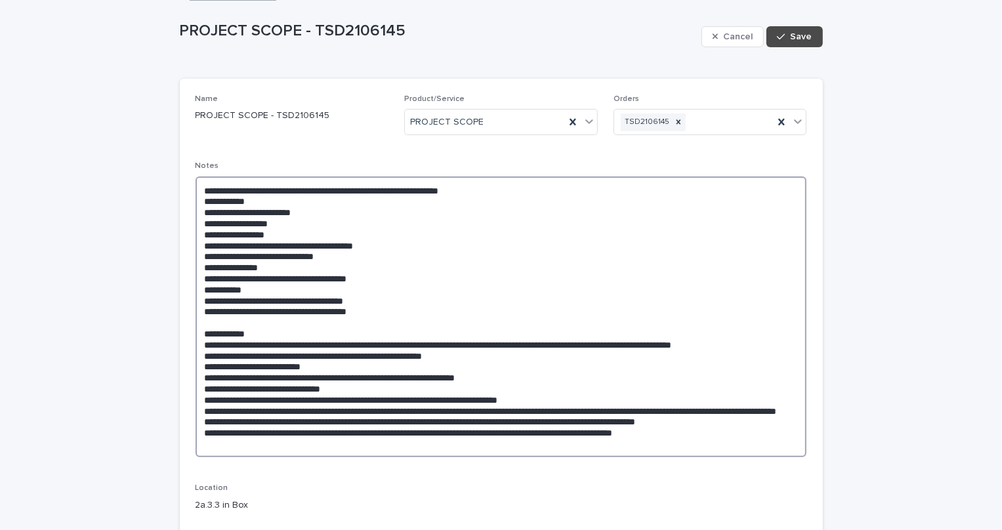
drag, startPoint x: 279, startPoint y: 230, endPoint x: 232, endPoint y: 234, distance: 48.1
click at [232, 234] on textarea at bounding box center [501, 316] width 611 height 281
click at [367, 283] on textarea at bounding box center [501, 316] width 611 height 281
drag, startPoint x: 263, startPoint y: 268, endPoint x: 246, endPoint y: 264, distance: 17.4
click at [246, 264] on textarea at bounding box center [501, 316] width 611 height 281
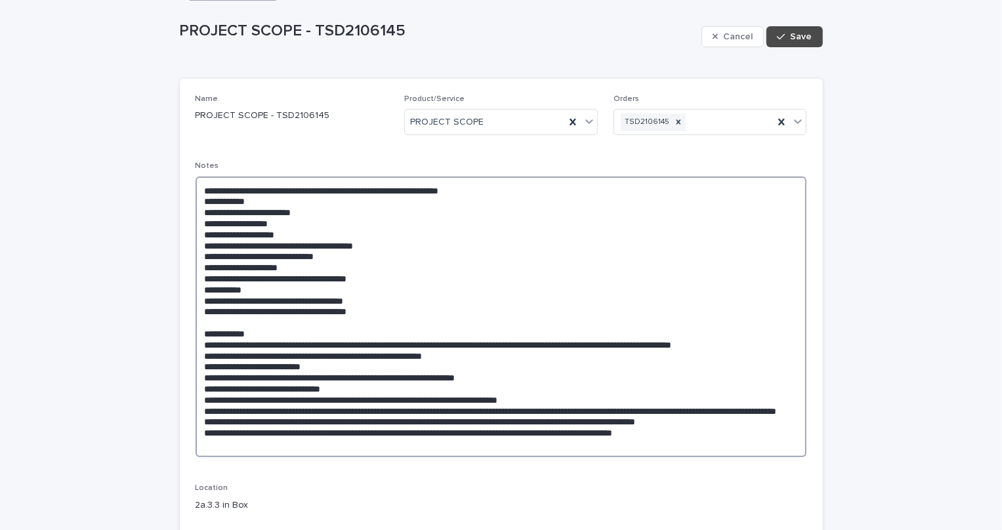
drag, startPoint x: 292, startPoint y: 237, endPoint x: 257, endPoint y: 235, distance: 35.5
click at [257, 235] on textarea at bounding box center [501, 316] width 611 height 281
click at [299, 268] on textarea at bounding box center [501, 316] width 611 height 281
paste textarea "********"
click at [541, 279] on textarea at bounding box center [501, 316] width 611 height 281
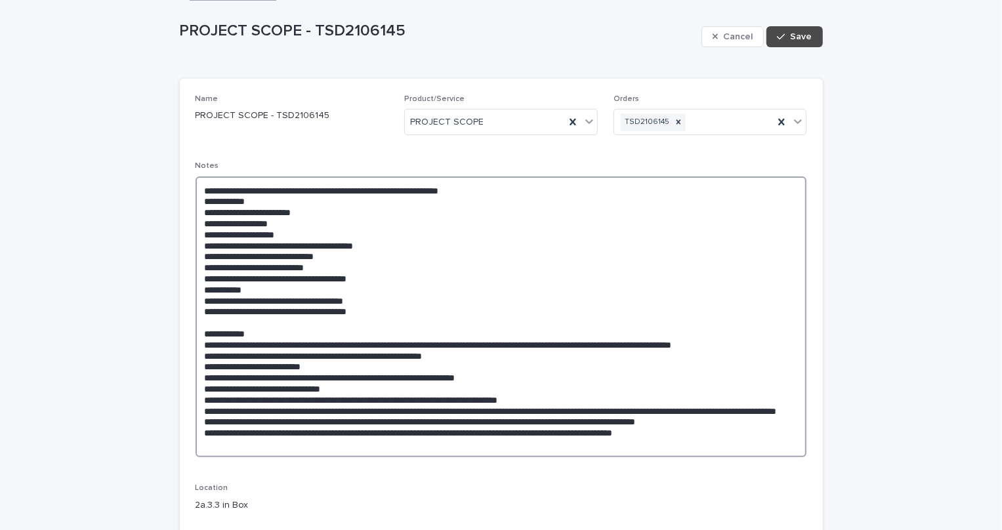
click at [367, 228] on textarea at bounding box center [501, 316] width 611 height 281
click at [482, 287] on textarea at bounding box center [501, 316] width 611 height 281
type textarea "**********"
click at [800, 38] on span "Save" at bounding box center [802, 36] width 22 height 9
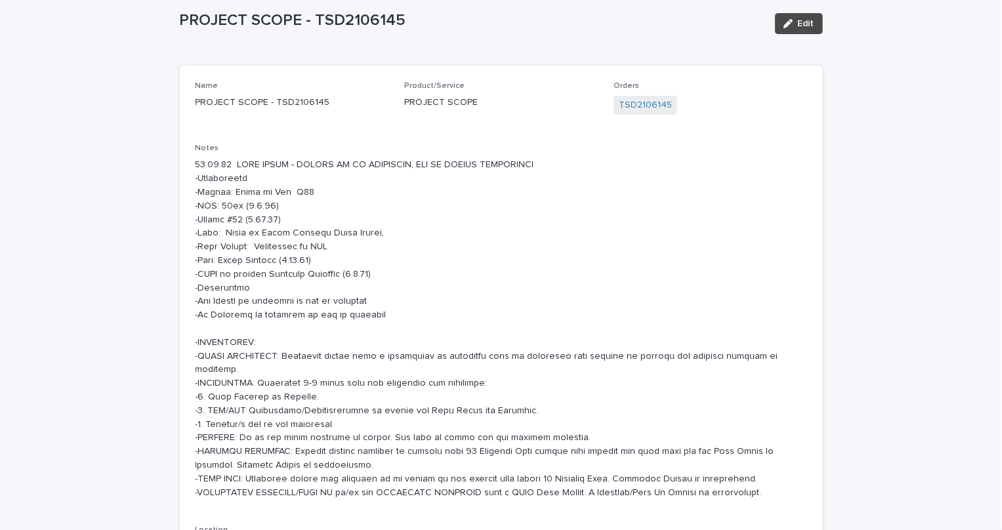
scroll to position [0, 0]
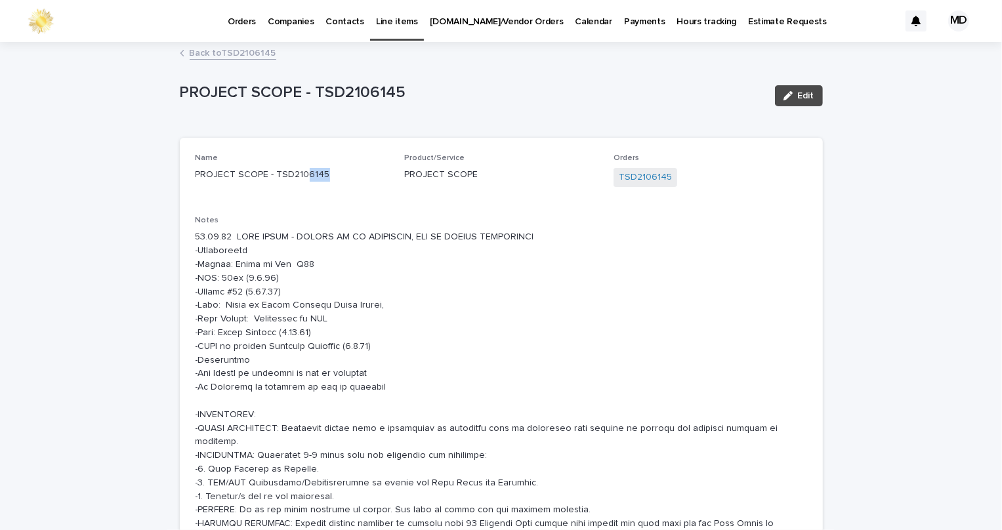
drag, startPoint x: 332, startPoint y: 169, endPoint x: 302, endPoint y: 171, distance: 30.2
click at [302, 171] on p "PROJECT SCOPE - TSD2106145" at bounding box center [293, 175] width 194 height 14
copy p "6145"
click at [239, 48] on link "Back to TSD2106145" at bounding box center [233, 52] width 87 height 15
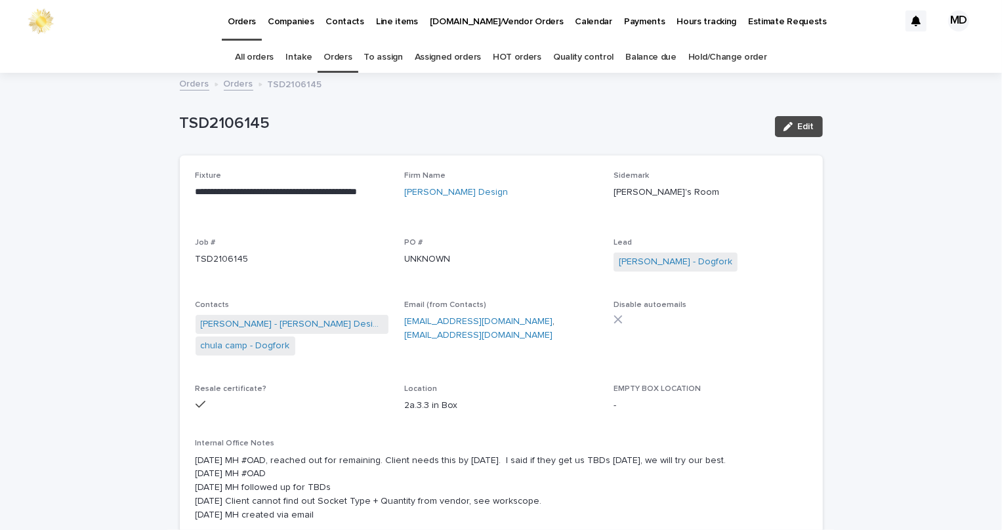
scroll to position [41, 0]
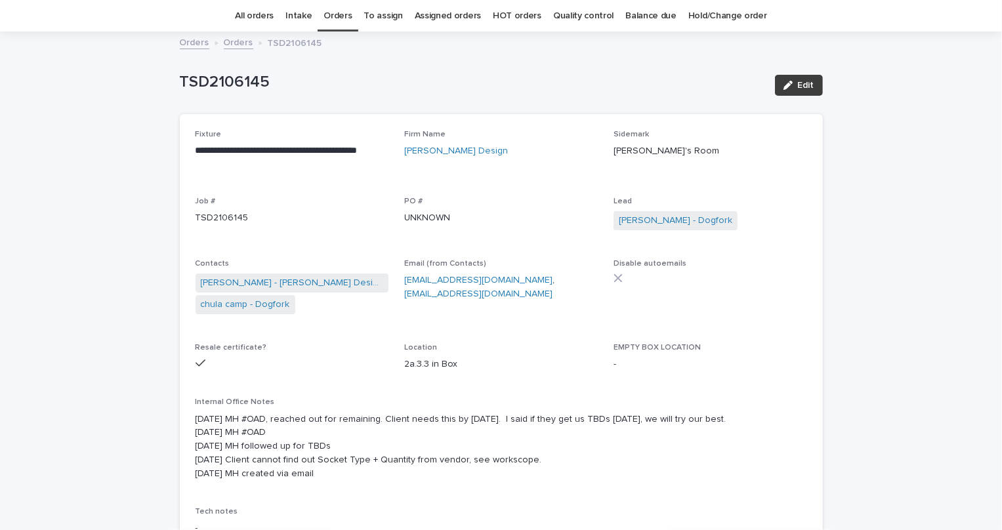
click at [791, 78] on button "Edit" at bounding box center [799, 85] width 48 height 21
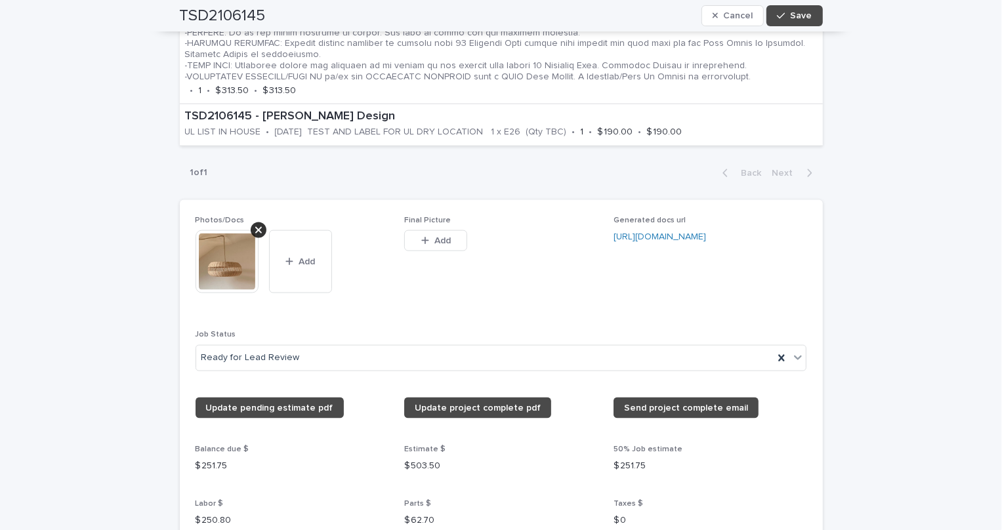
scroll to position [1294, 0]
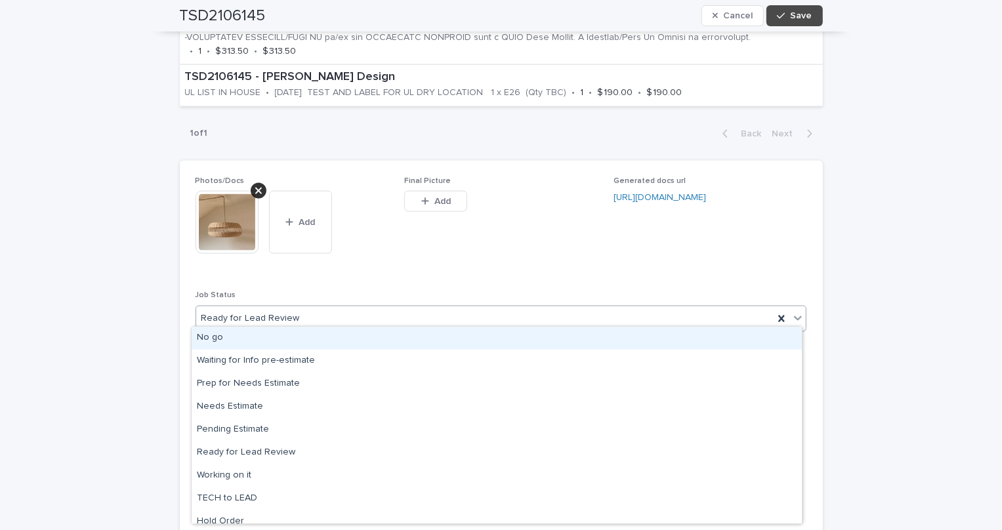
click at [366, 309] on div "Ready for Lead Review" at bounding box center [485, 319] width 578 height 22
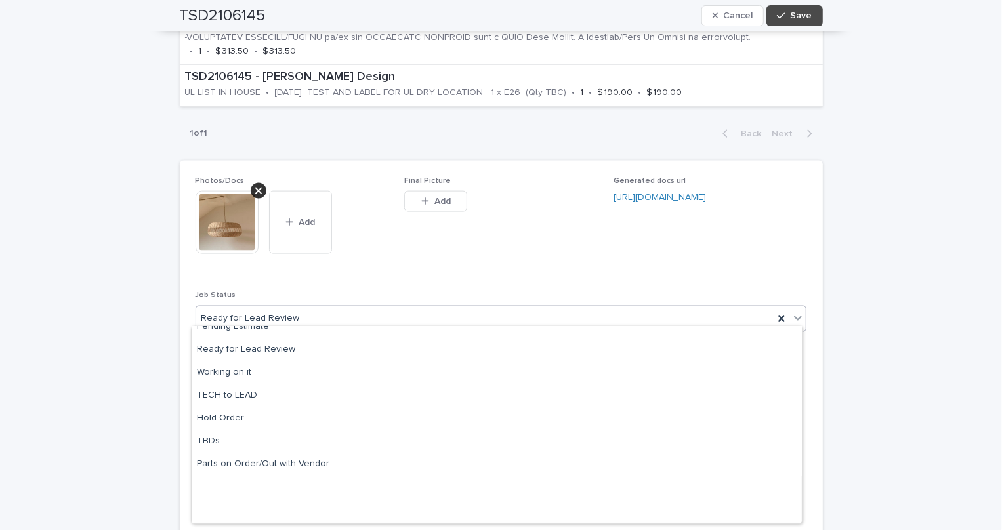
scroll to position [125, 0]
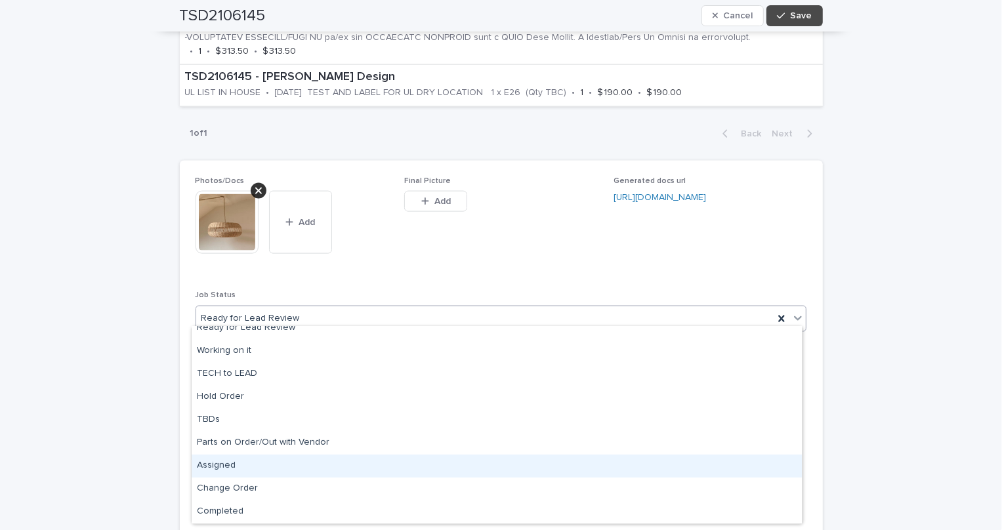
click at [224, 467] on div "Assigned" at bounding box center [497, 466] width 610 height 23
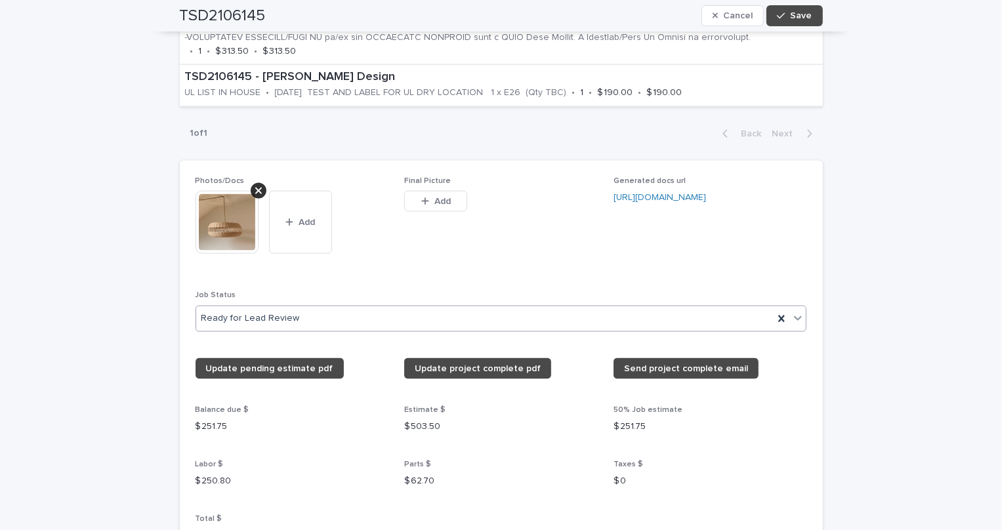
click at [392, 275] on div "Photos/Docs This file cannot be opened Download File Add Final Picture This fil…" at bounding box center [501, 364] width 611 height 377
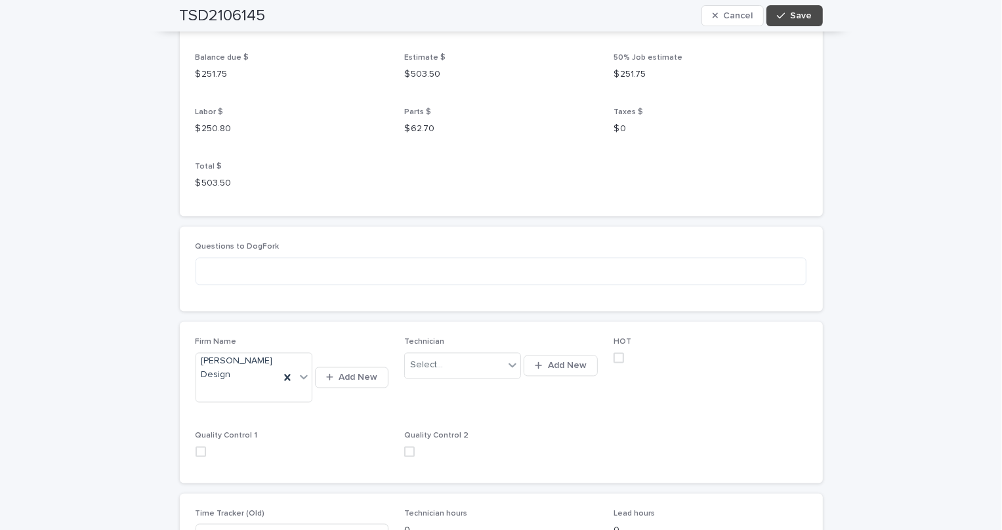
scroll to position [1712, 0]
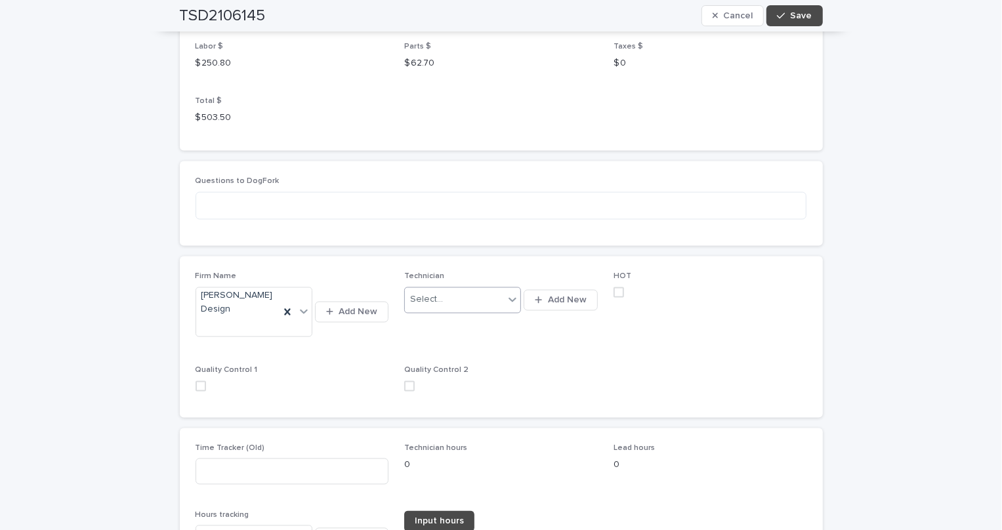
click at [453, 297] on div "Select..." at bounding box center [454, 300] width 99 height 22
type input "***"
click at [473, 322] on div "Oscar Hernandez Miranda - Dogfork - Technician" at bounding box center [458, 319] width 117 height 23
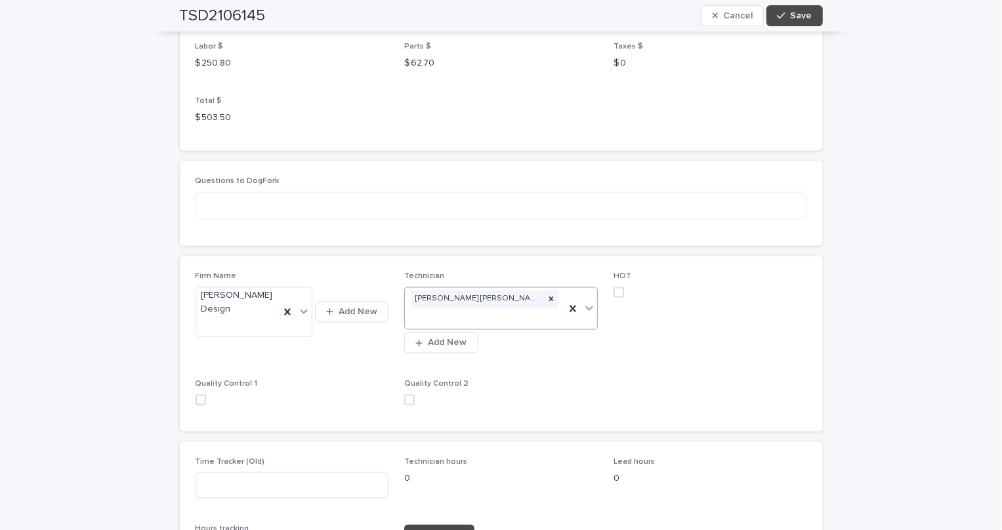
click at [617, 287] on span at bounding box center [618, 292] width 10 height 10
click at [686, 333] on span "HOT" at bounding box center [710, 318] width 194 height 92
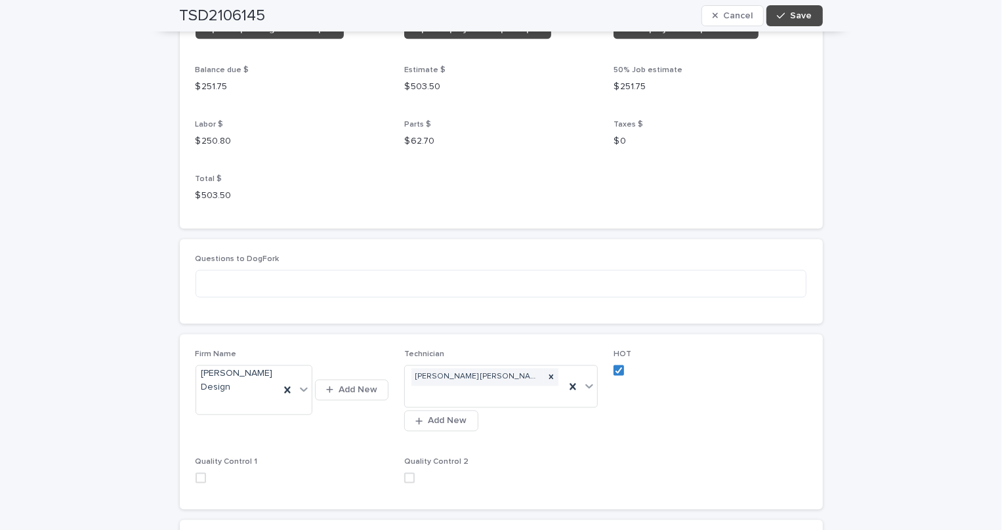
scroll to position [1592, 0]
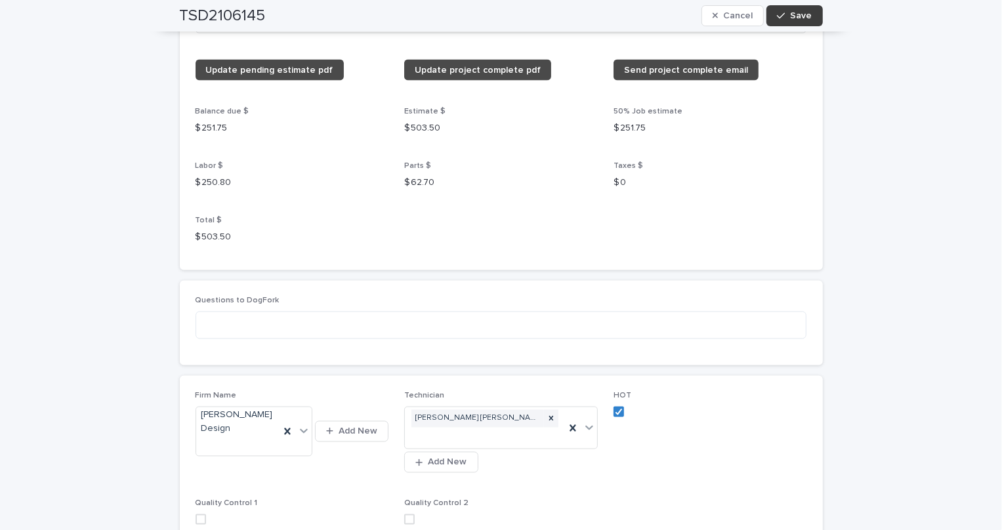
click at [804, 9] on button "Save" at bounding box center [794, 15] width 56 height 21
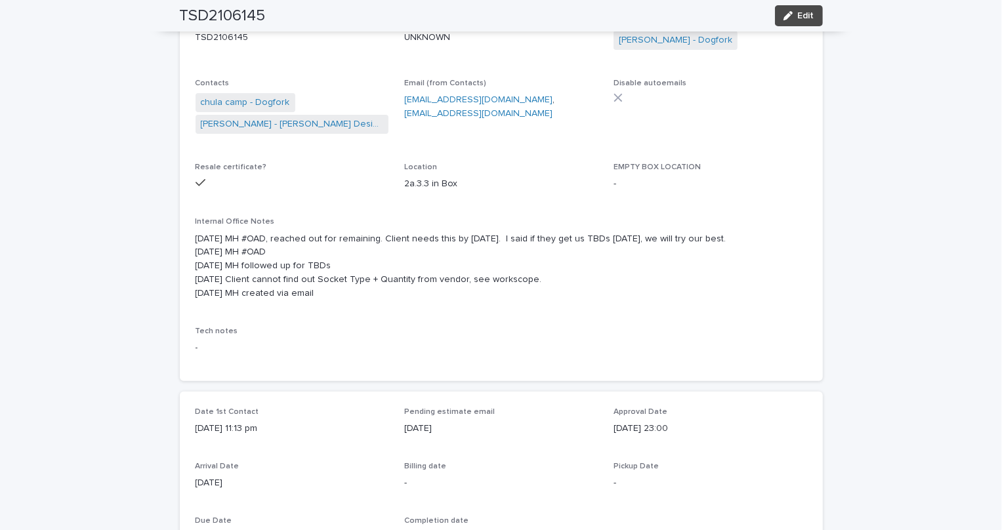
scroll to position [220, 0]
click at [800, 13] on span "Edit" at bounding box center [806, 15] width 16 height 9
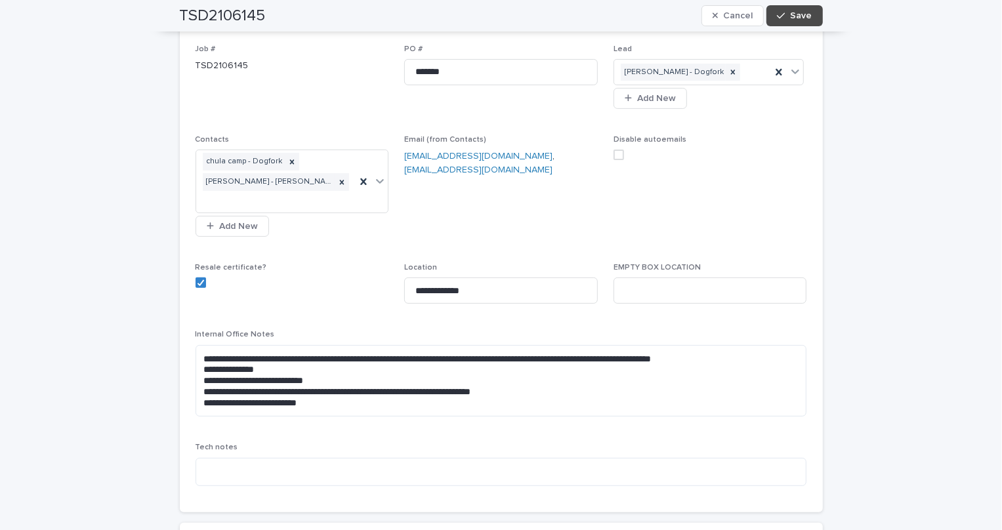
click at [185, 347] on div "**********" at bounding box center [501, 223] width 643 height 577
click at [198, 352] on textarea "**********" at bounding box center [501, 381] width 611 height 72
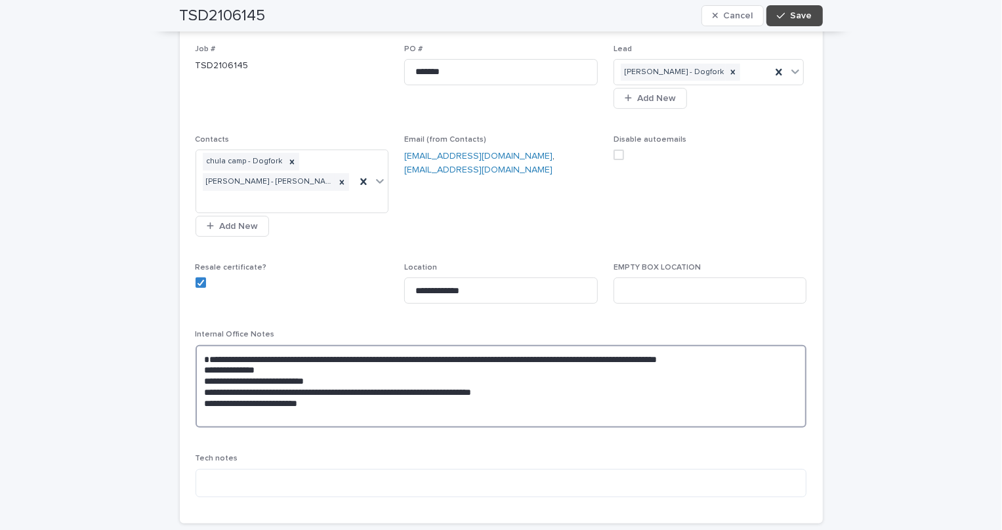
click at [210, 364] on textarea "**********" at bounding box center [501, 386] width 611 height 83
click at [332, 389] on textarea "**********" at bounding box center [501, 386] width 611 height 83
click at [184, 350] on div "**********" at bounding box center [501, 229] width 643 height 589
click at [197, 348] on textarea "**********" at bounding box center [501, 386] width 611 height 83
paste textarea "****"
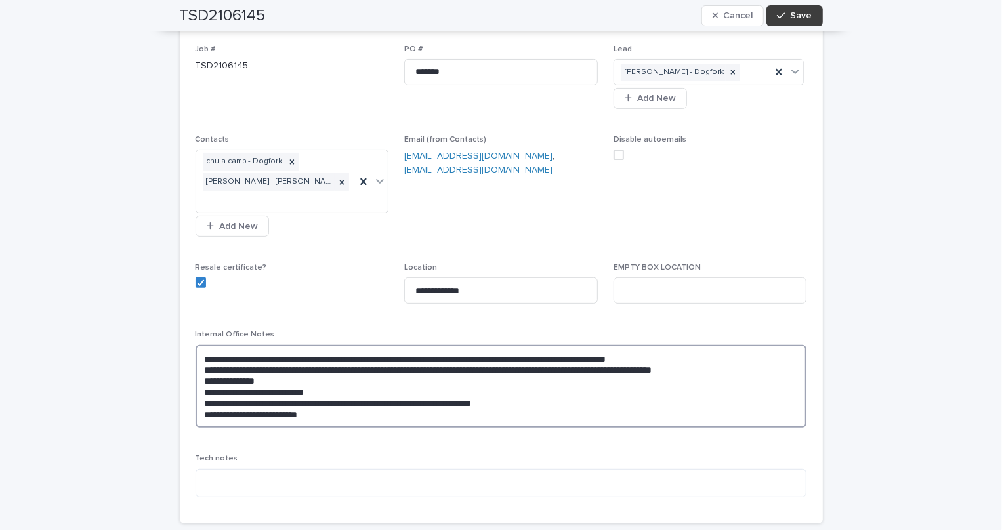
type textarea "**********"
click at [805, 16] on span "Save" at bounding box center [802, 15] width 22 height 9
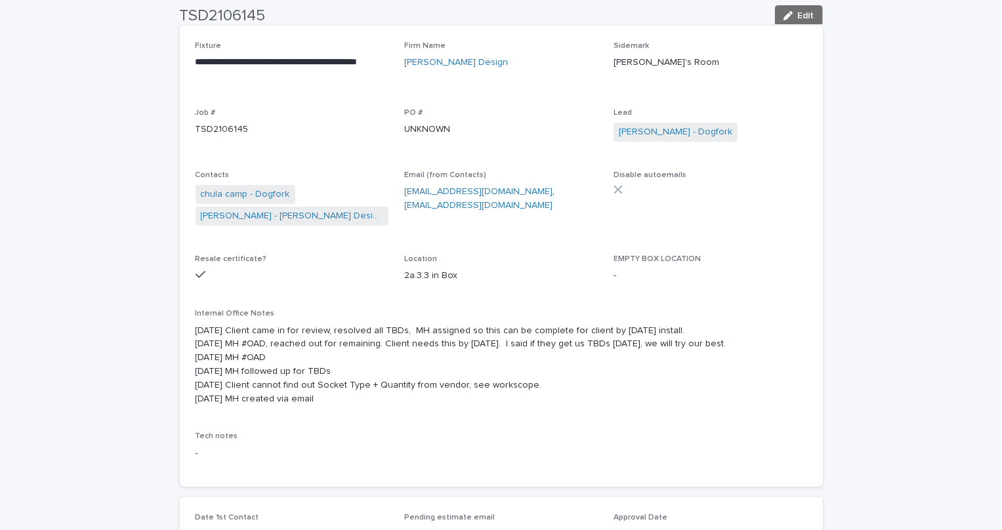
scroll to position [41, 0]
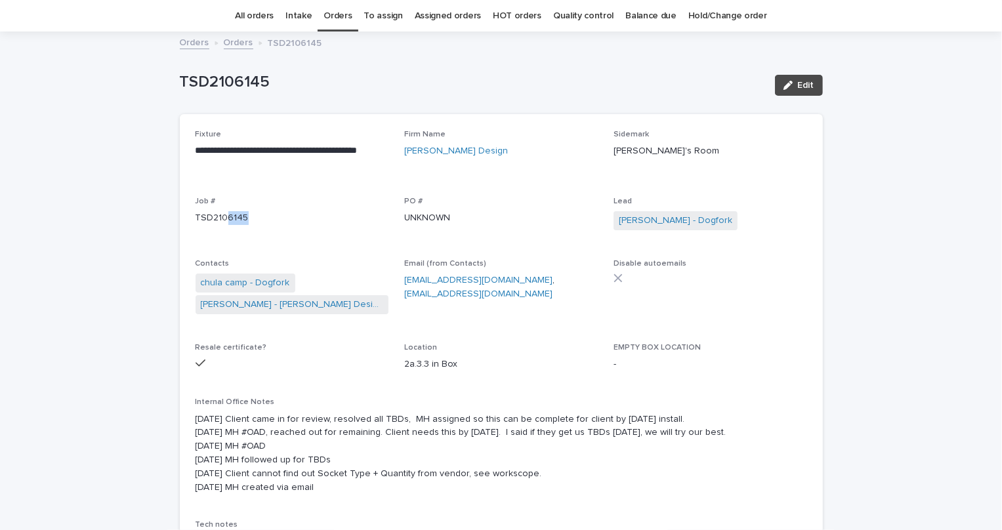
drag, startPoint x: 242, startPoint y: 217, endPoint x: 224, endPoint y: 215, distance: 18.4
click at [224, 215] on p "TSD2106145" at bounding box center [293, 218] width 194 height 14
copy p "6145"
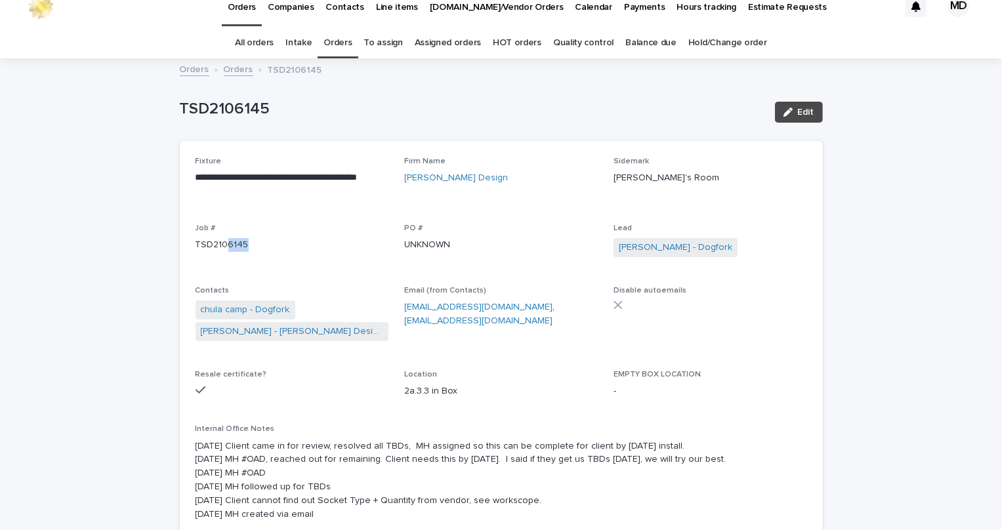
scroll to position [0, 0]
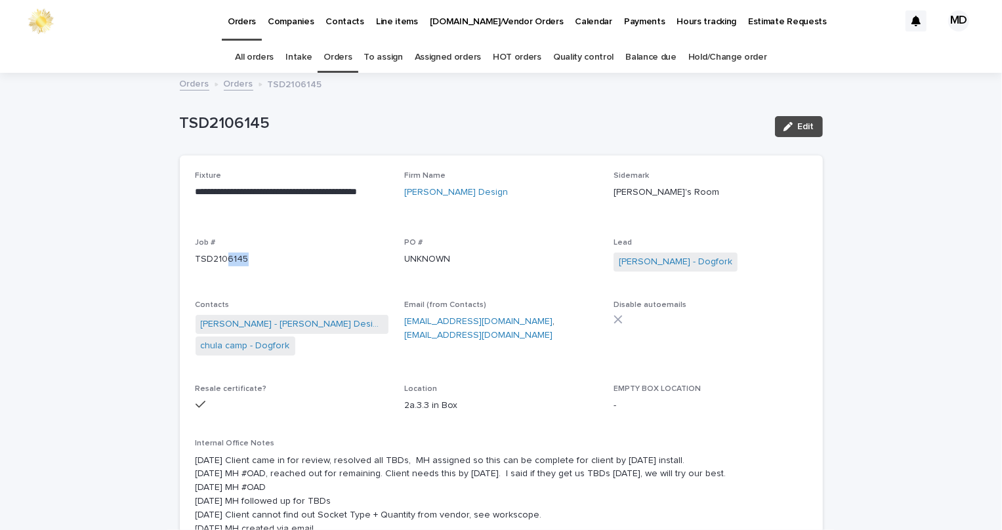
click at [327, 56] on link "Orders" at bounding box center [337, 57] width 28 height 31
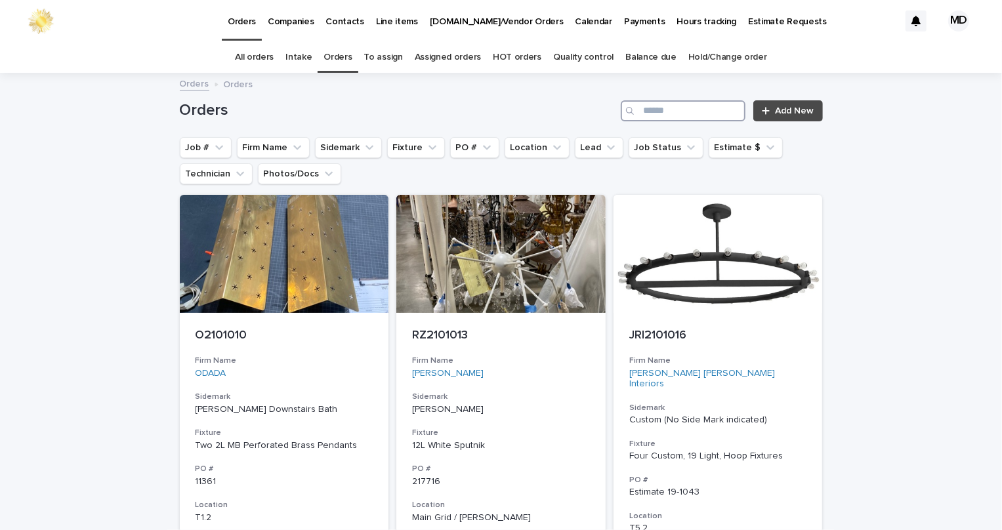
click at [680, 115] on input "Search" at bounding box center [683, 110] width 125 height 21
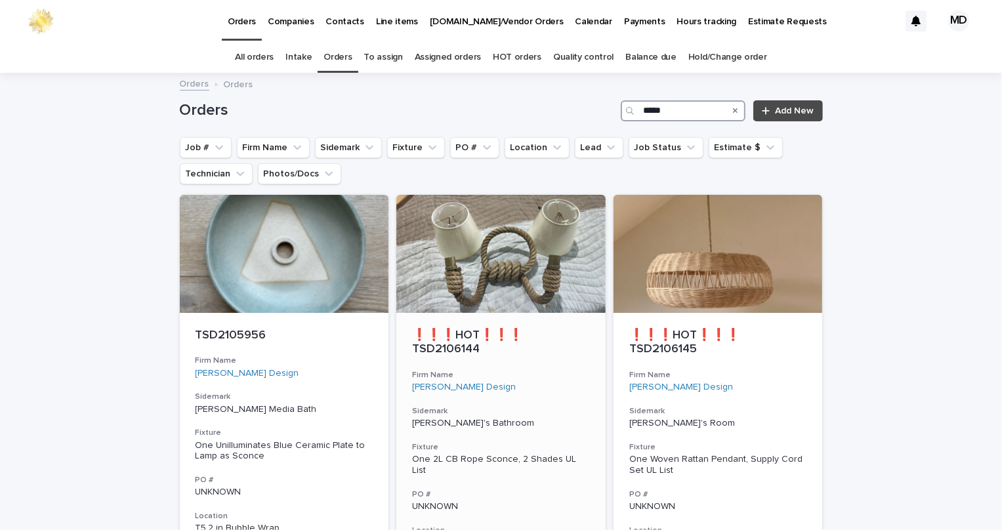
type input "*****"
click at [479, 264] on div at bounding box center [500, 254] width 209 height 118
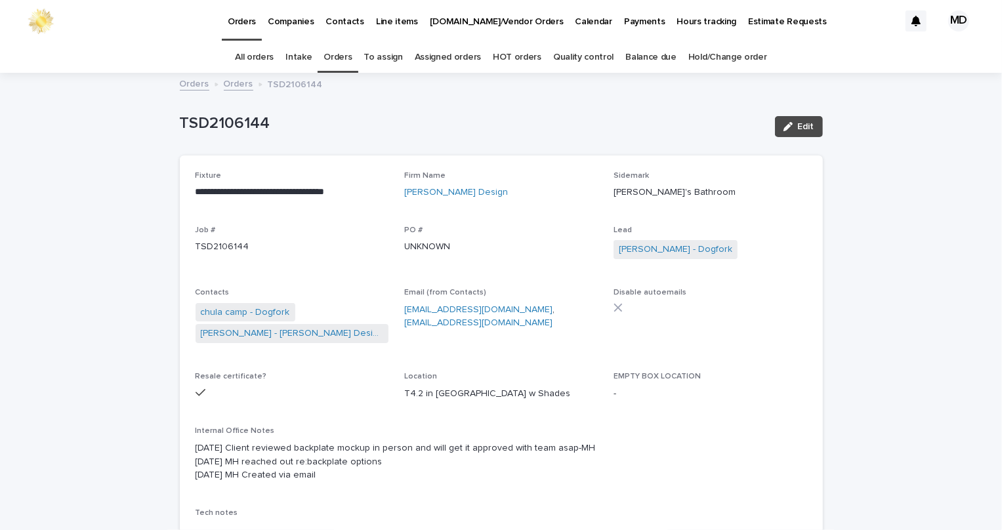
scroll to position [41, 0]
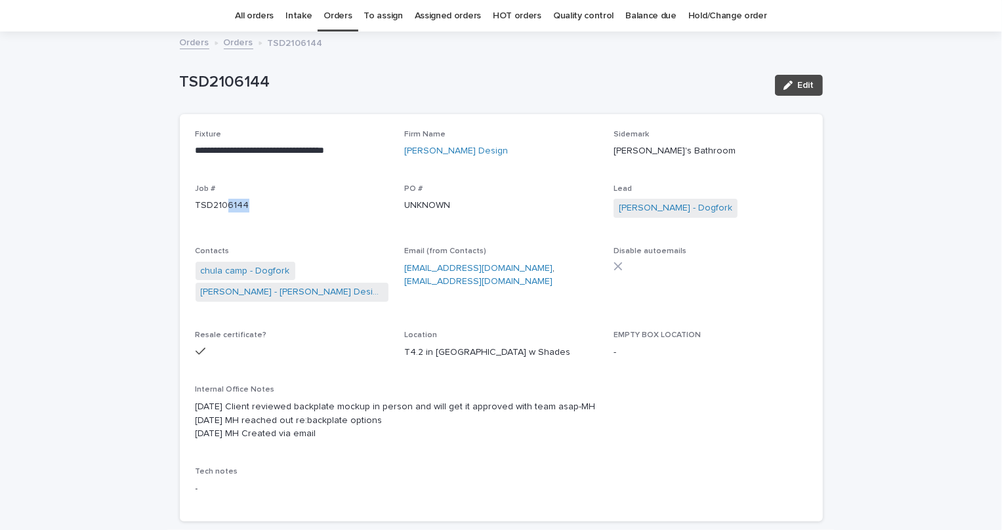
drag, startPoint x: 234, startPoint y: 205, endPoint x: 224, endPoint y: 208, distance: 10.2
click at [224, 208] on p "TSD2106144" at bounding box center [293, 206] width 194 height 14
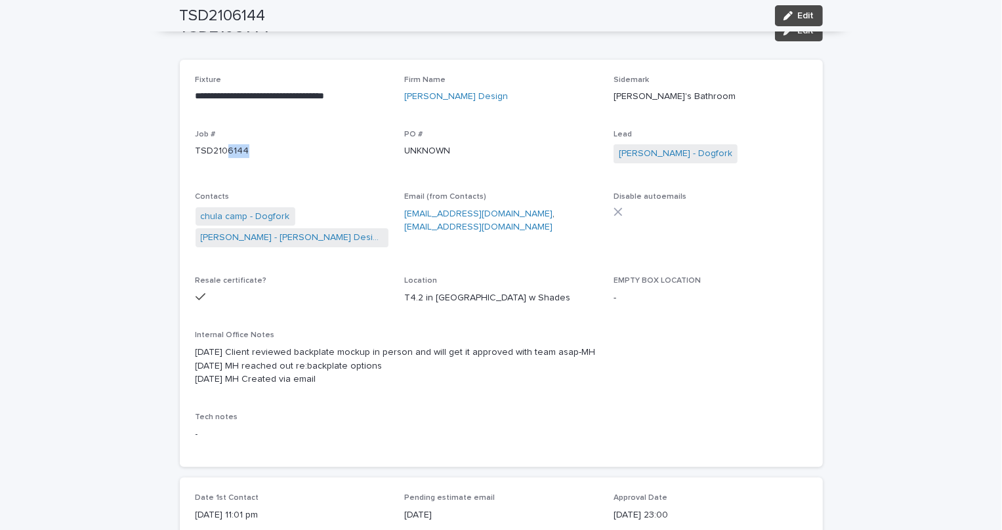
scroll to position [0, 0]
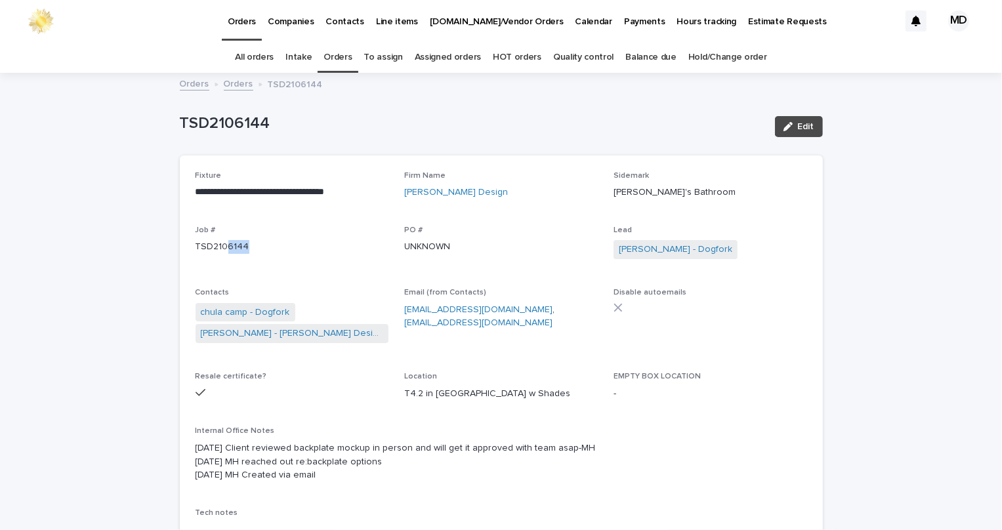
click at [348, 68] on link "Orders" at bounding box center [337, 57] width 28 height 31
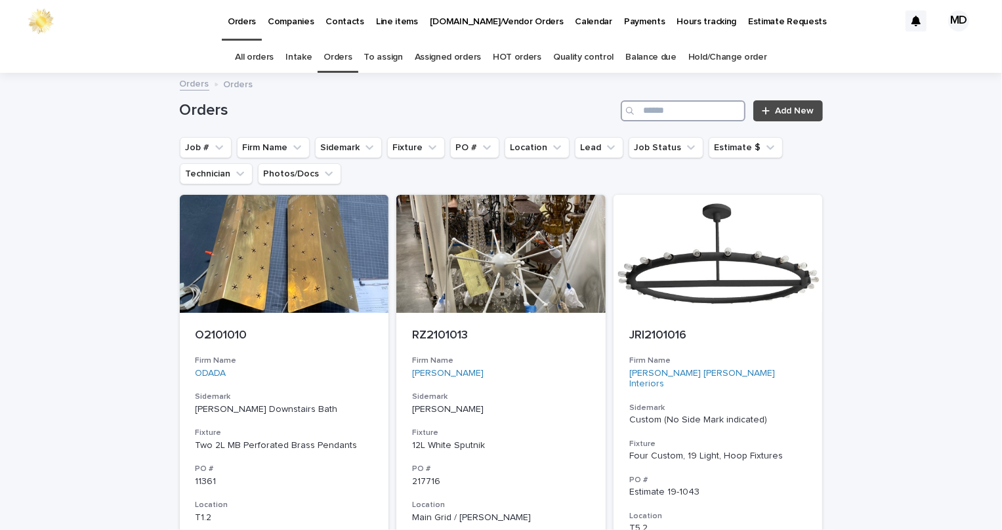
click at [675, 107] on input "Search" at bounding box center [683, 110] width 125 height 21
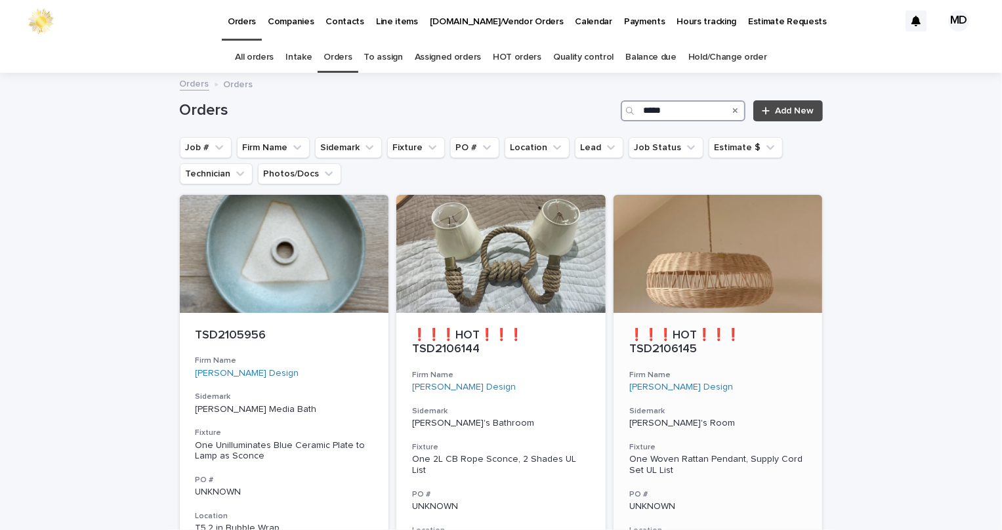
type input "*****"
click at [743, 264] on div at bounding box center [717, 254] width 209 height 118
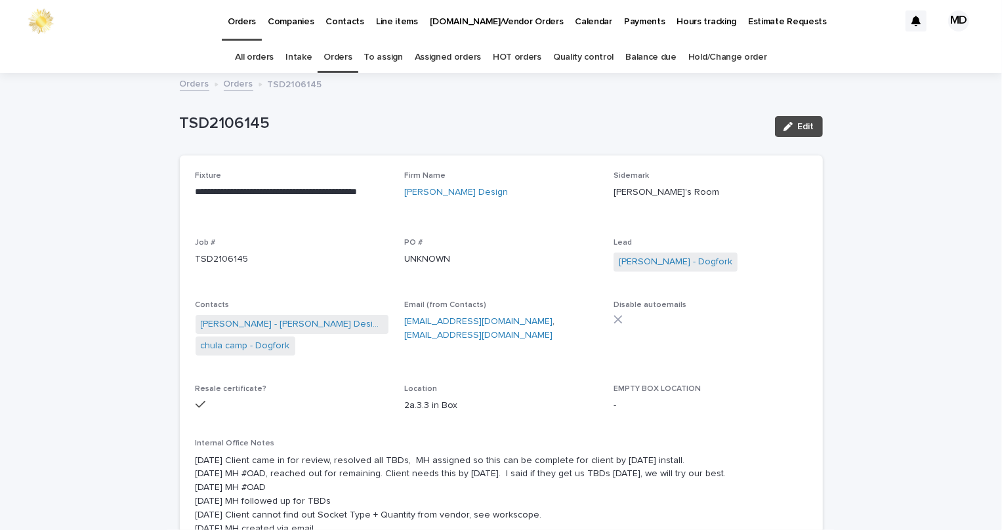
scroll to position [41, 0]
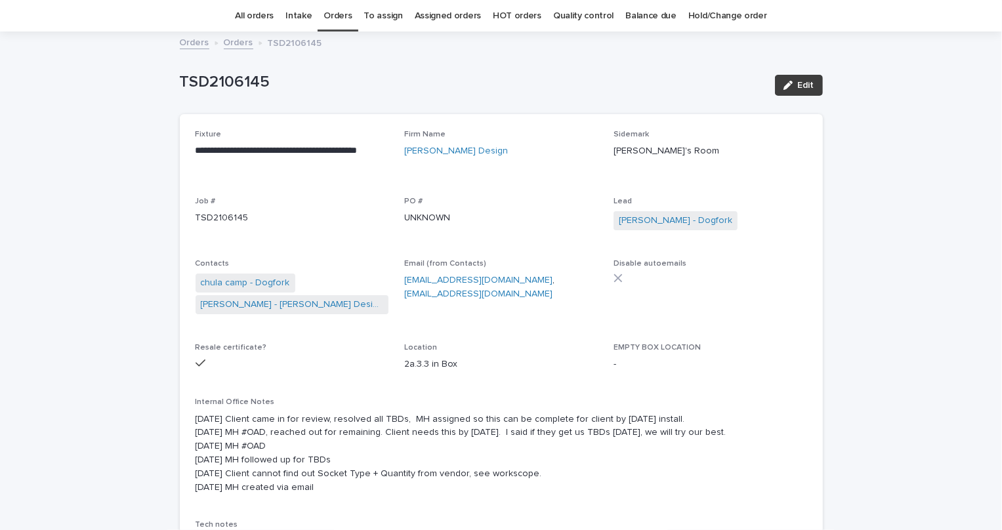
click at [800, 78] on button "Edit" at bounding box center [799, 85] width 48 height 21
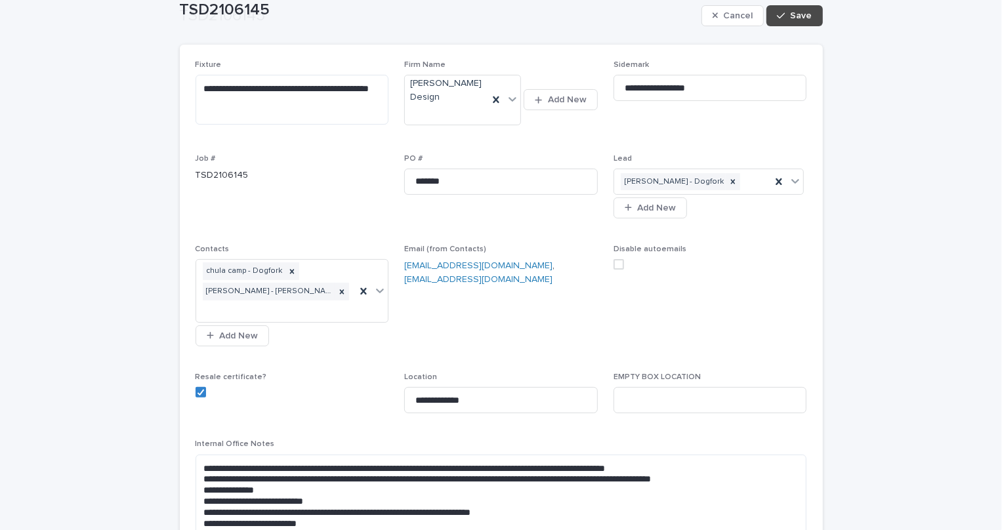
scroll to position [220, 0]
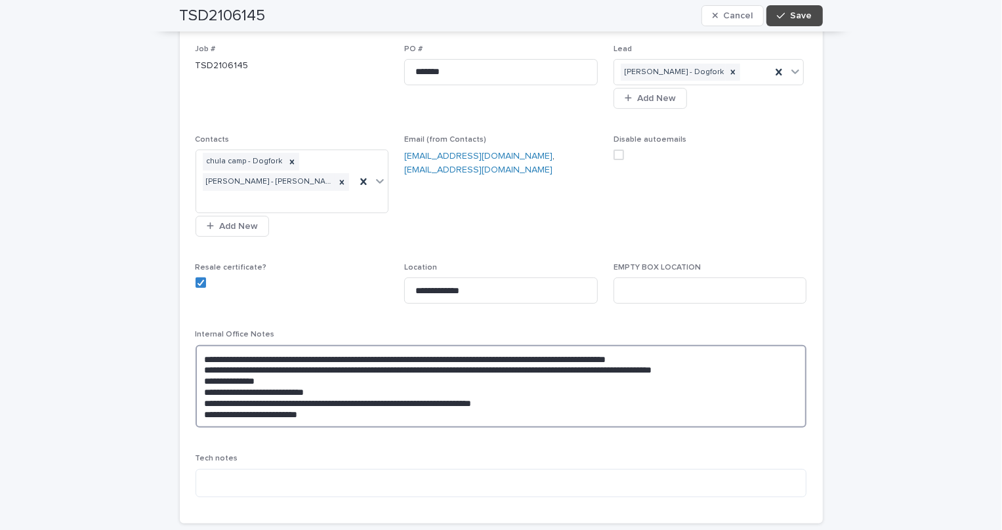
drag, startPoint x: 522, startPoint y: 352, endPoint x: 403, endPoint y: 356, distance: 119.5
click at [403, 356] on textarea "**********" at bounding box center [501, 386] width 611 height 83
click at [640, 351] on textarea "**********" at bounding box center [501, 386] width 611 height 83
click at [793, 357] on textarea "**********" at bounding box center [501, 386] width 611 height 83
type textarea "**********"
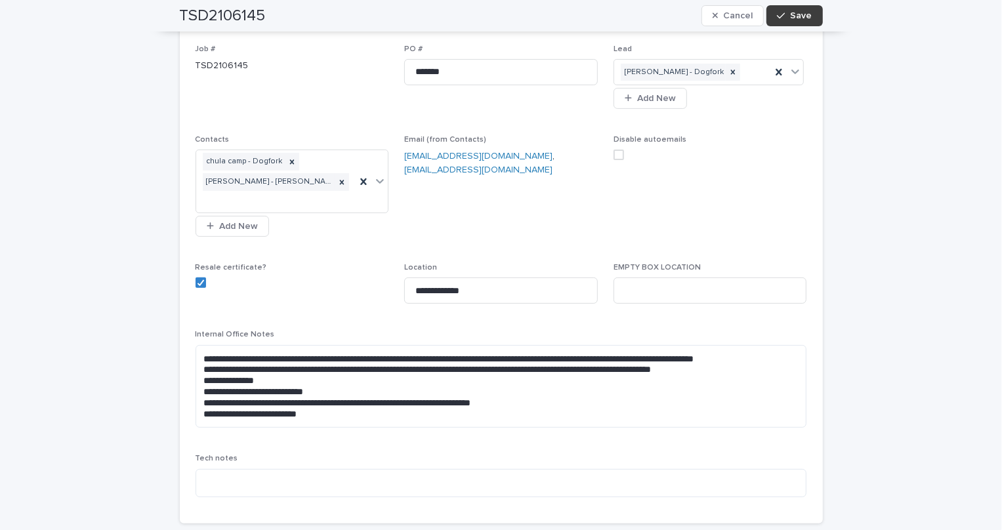
click at [795, 5] on button "Save" at bounding box center [794, 15] width 56 height 21
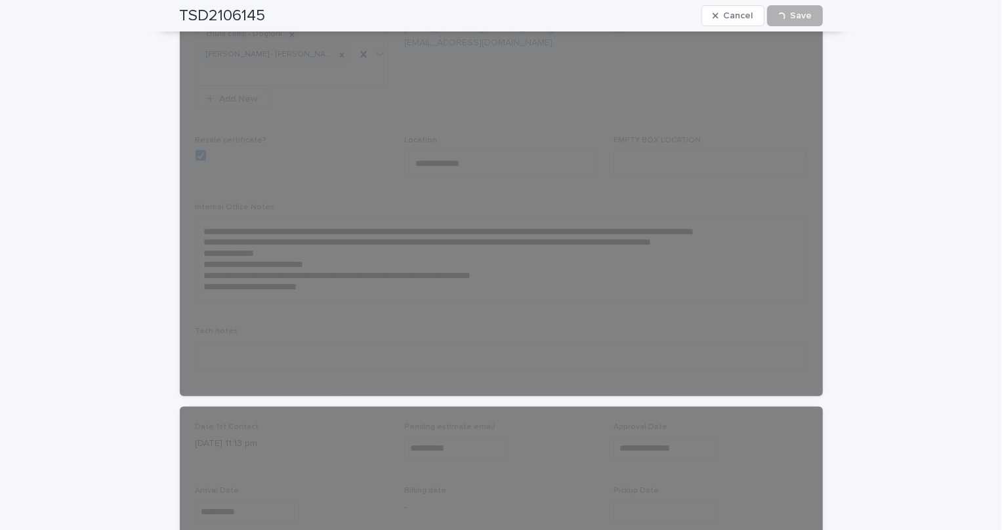
scroll to position [459, 0]
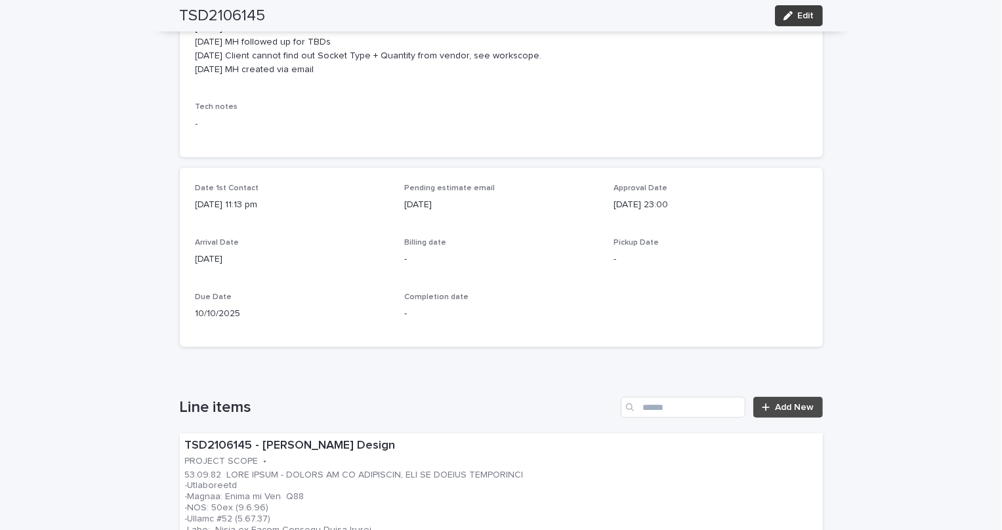
click at [793, 12] on button "Edit" at bounding box center [799, 15] width 48 height 21
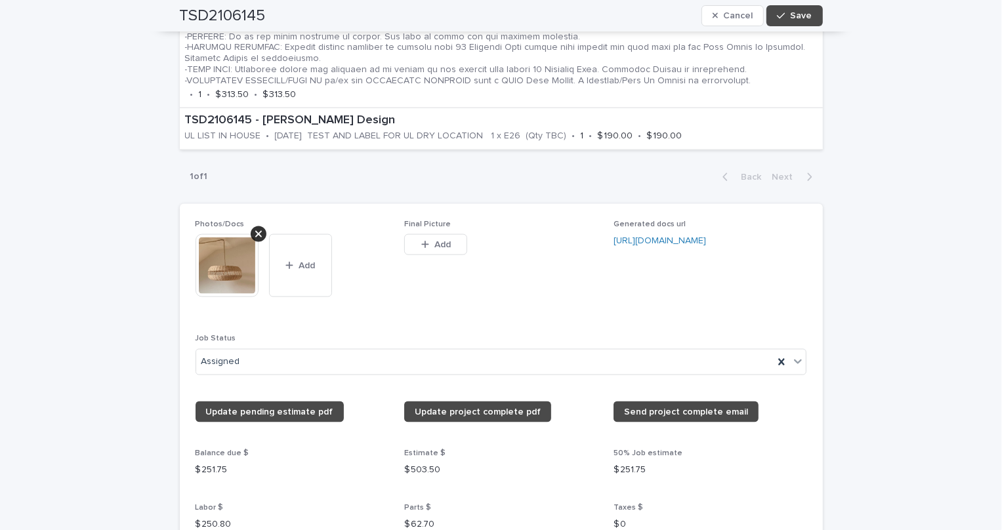
scroll to position [1353, 0]
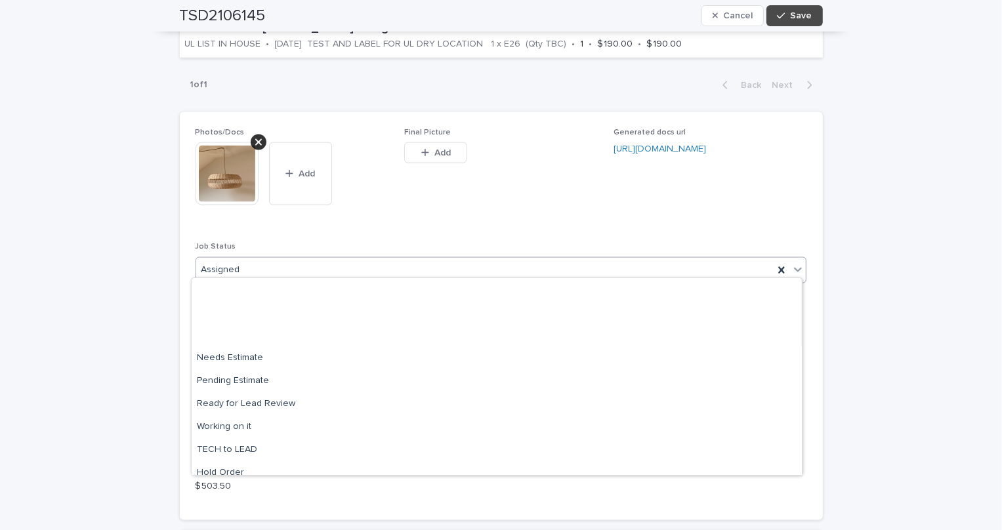
click at [289, 268] on div "Assigned" at bounding box center [485, 270] width 578 height 22
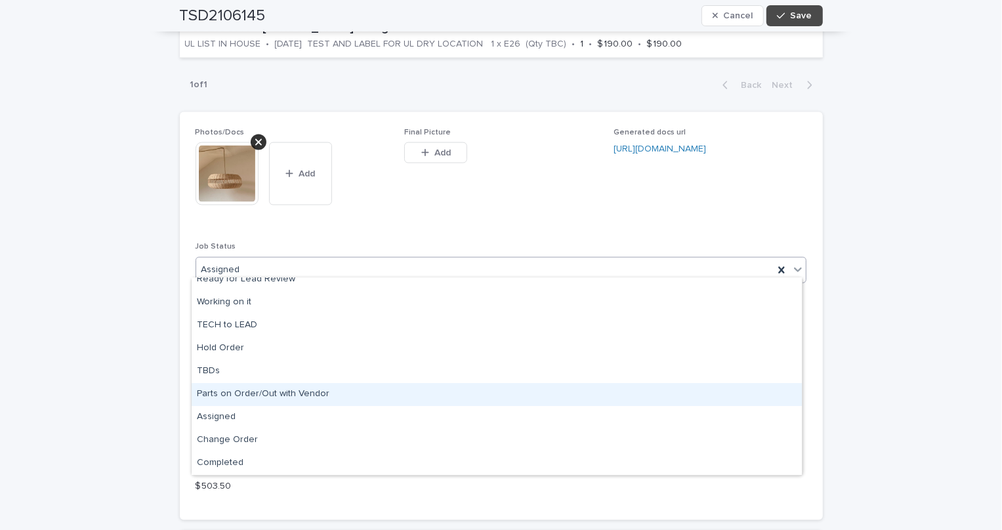
click at [283, 389] on div "Parts on Order/Out with Vendor" at bounding box center [497, 394] width 610 height 23
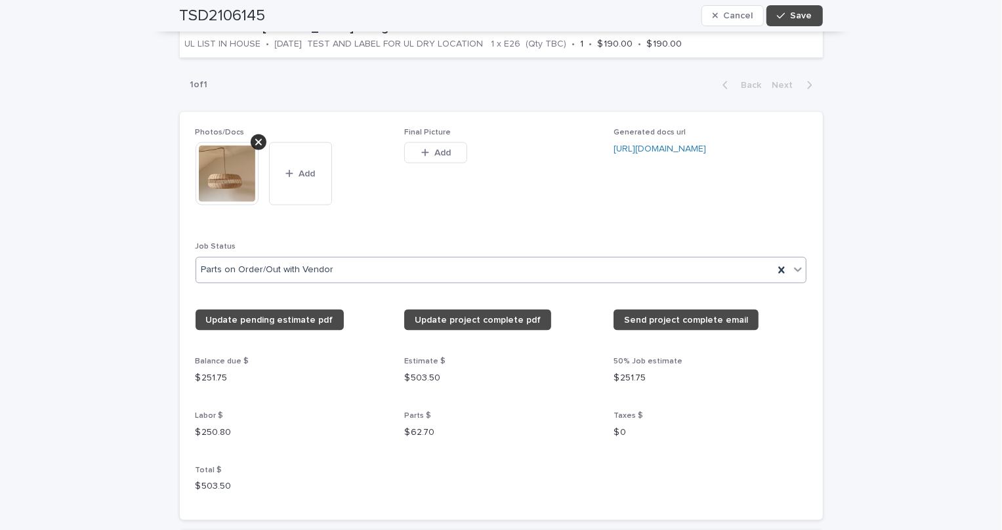
click at [384, 222] on div "Photos/Docs This file cannot be opened Download File Add Final Picture This fil…" at bounding box center [501, 316] width 611 height 377
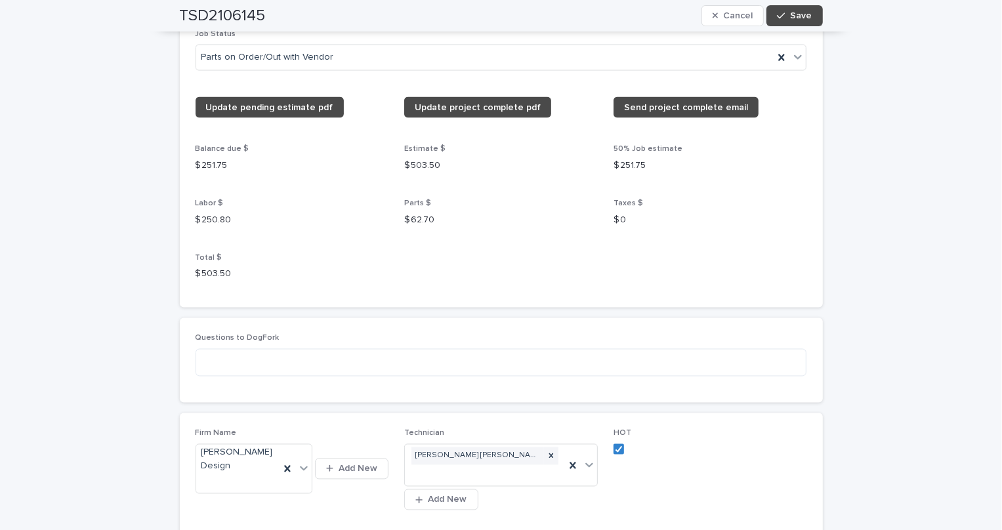
scroll to position [1652, 0]
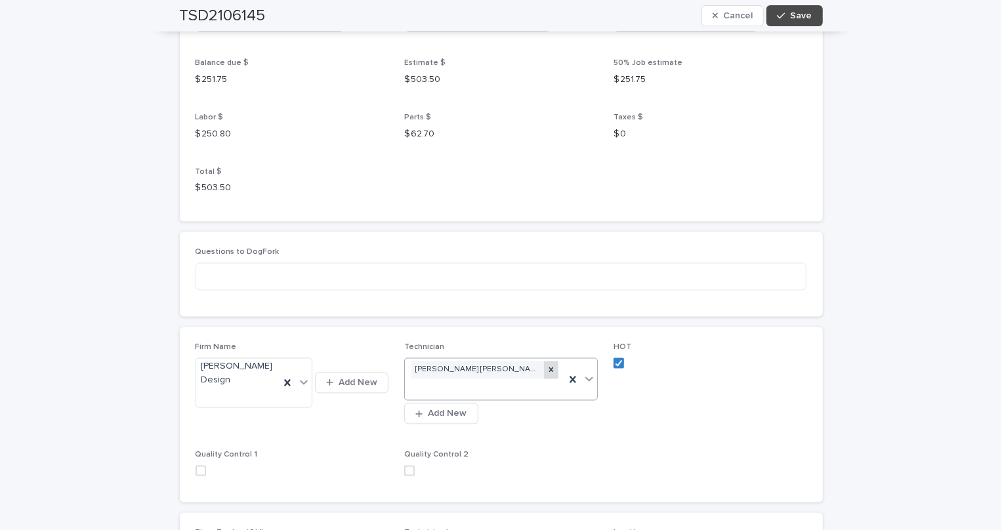
click at [551, 365] on icon at bounding box center [551, 369] width 9 height 9
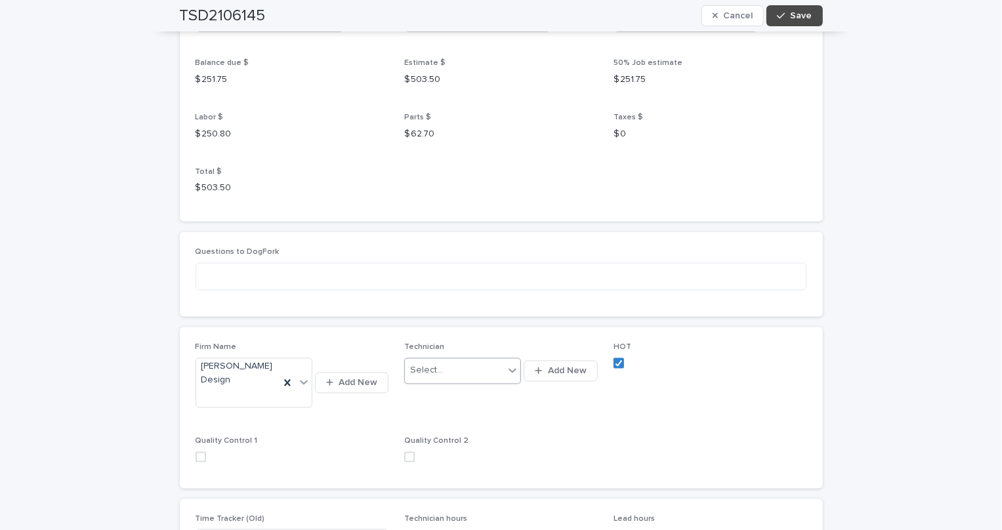
drag, startPoint x: 814, startPoint y: 13, endPoint x: 682, endPoint y: 190, distance: 220.4
click at [814, 16] on button "Save" at bounding box center [794, 15] width 56 height 21
